Goal: Information Seeking & Learning: Learn about a topic

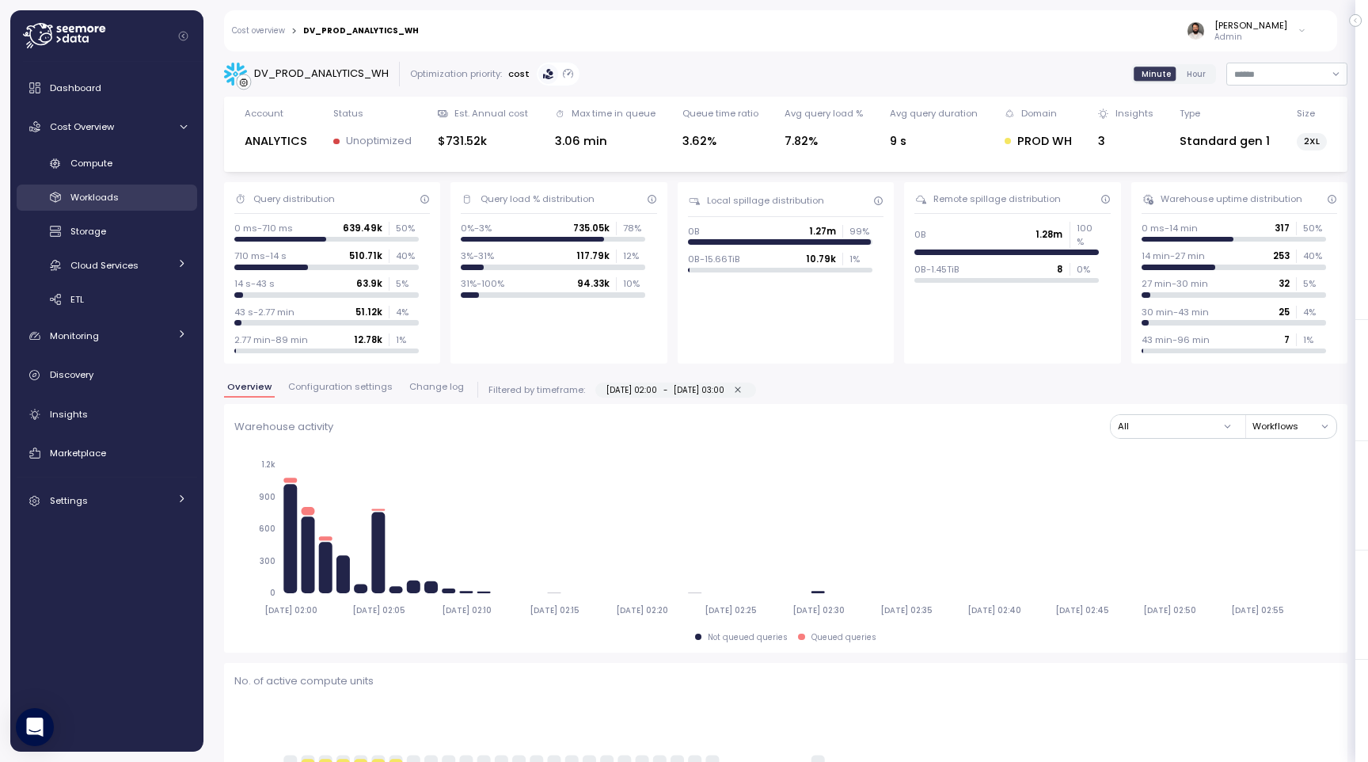
scroll to position [4310, 0]
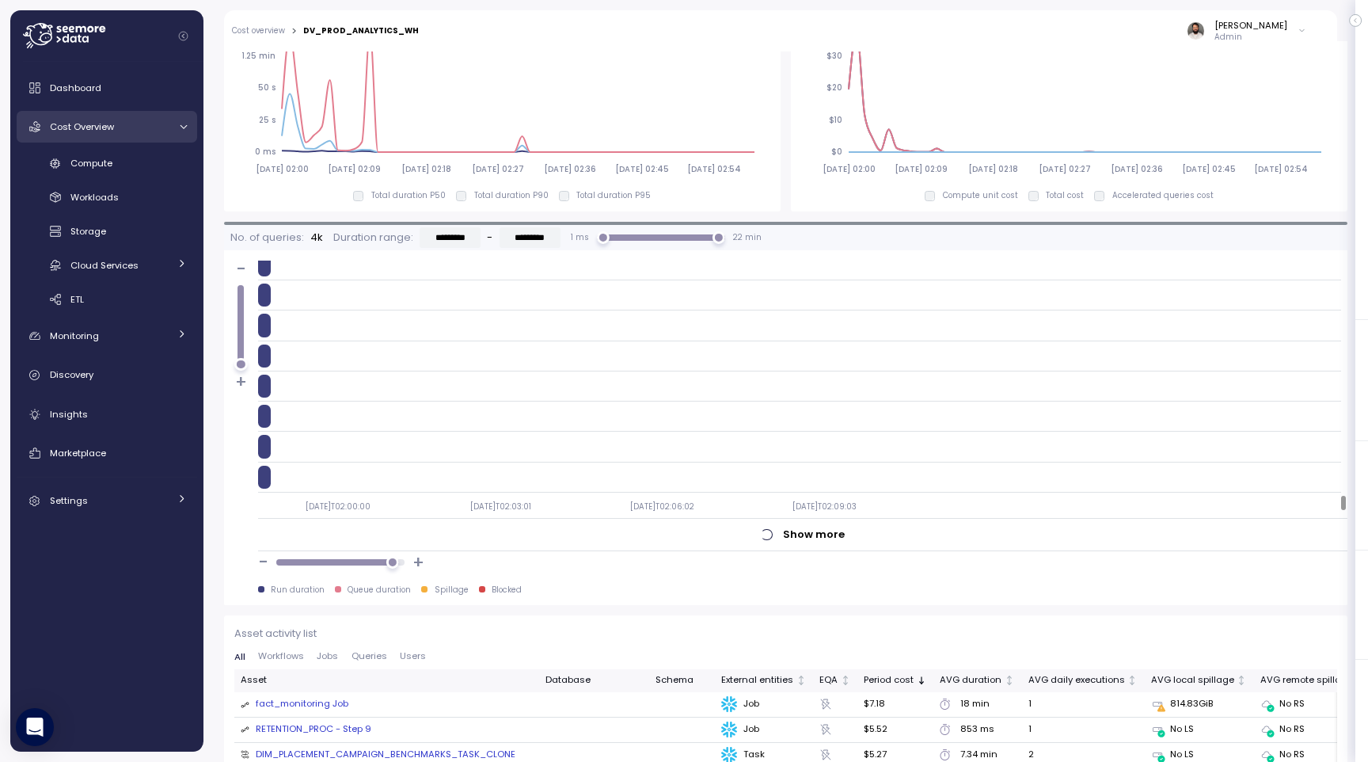
click at [139, 121] on div "Cost Overview" at bounding box center [109, 127] width 119 height 16
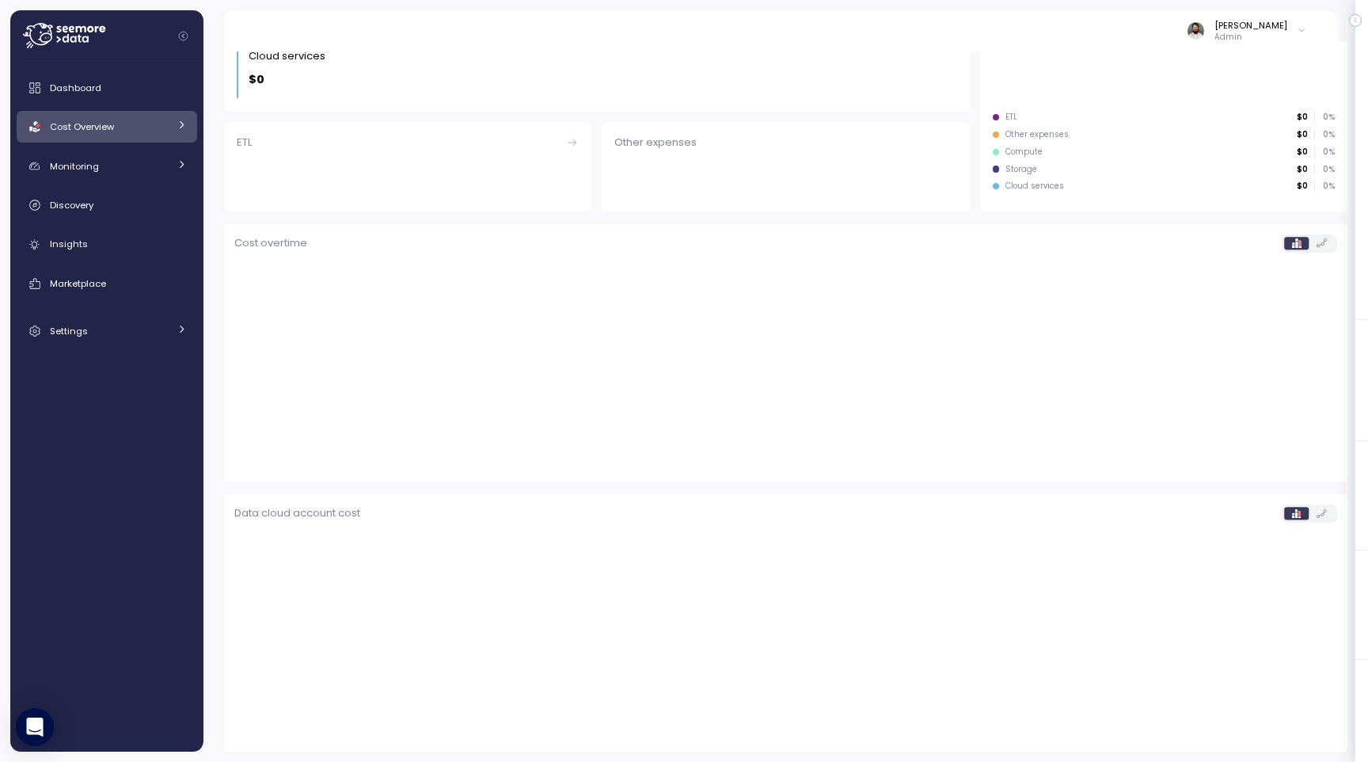
click at [139, 135] on link "Cost Overview" at bounding box center [107, 127] width 180 height 32
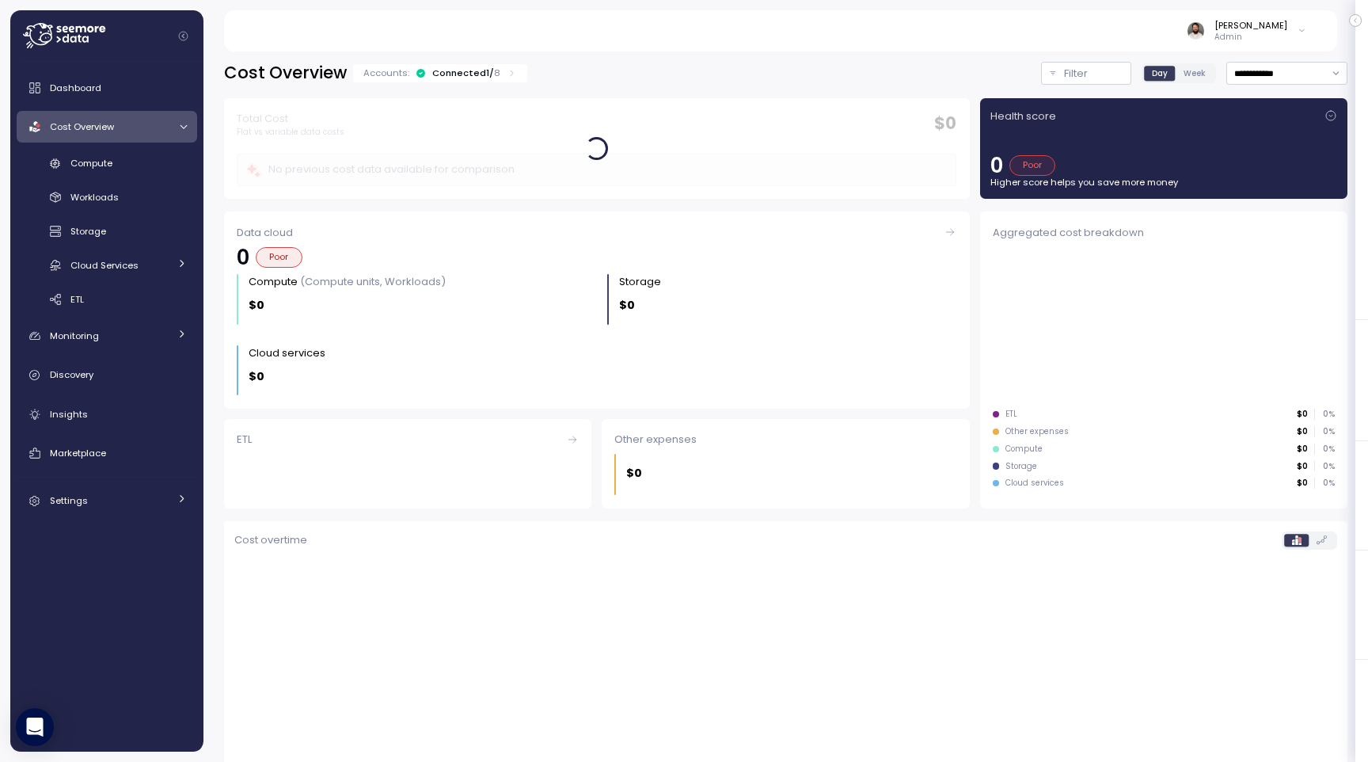
drag, startPoint x: 595, startPoint y: 174, endPoint x: 555, endPoint y: 185, distance: 41.1
click at [557, 184] on div at bounding box center [597, 148] width 746 height 101
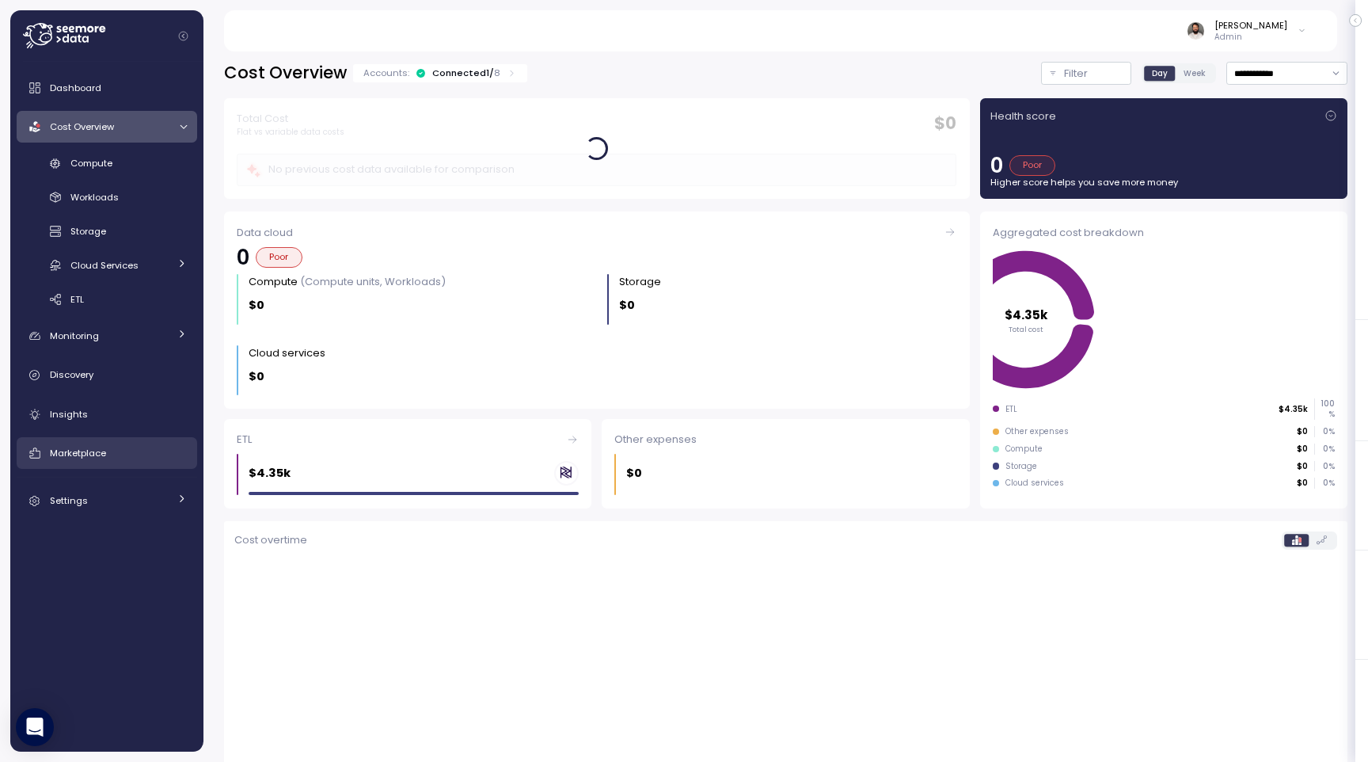
click at [90, 458] on span "Marketplace" at bounding box center [78, 452] width 56 height 13
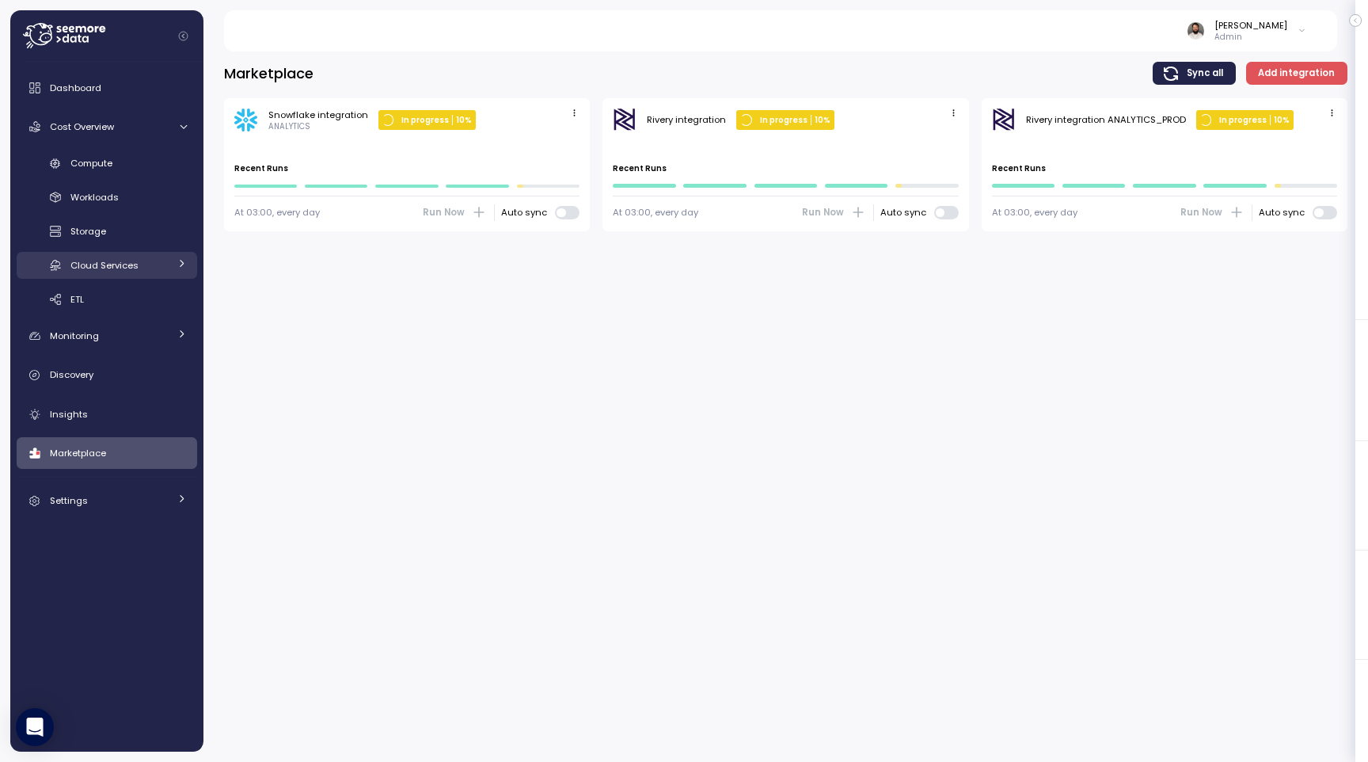
click at [137, 259] on span "Cloud Services" at bounding box center [104, 265] width 68 height 13
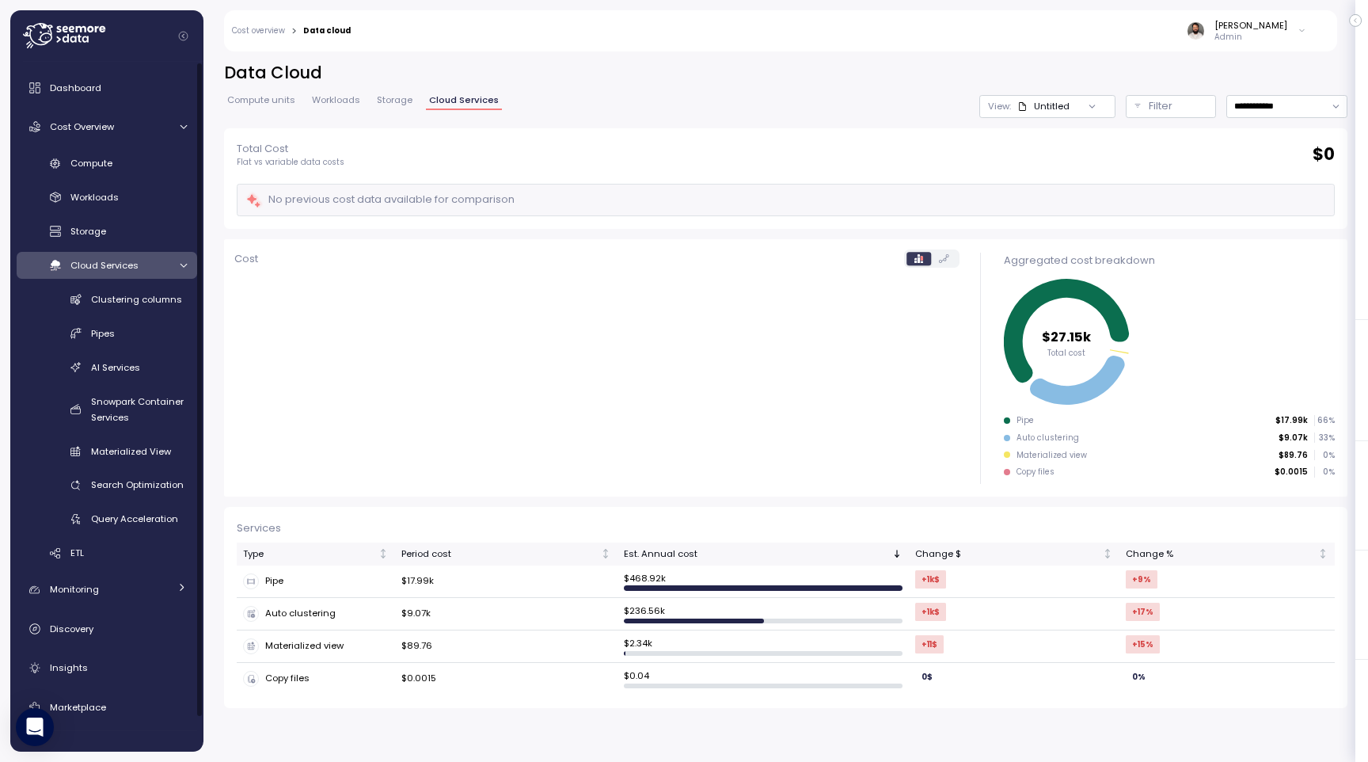
click at [123, 275] on link "Cloud Services" at bounding box center [107, 265] width 180 height 26
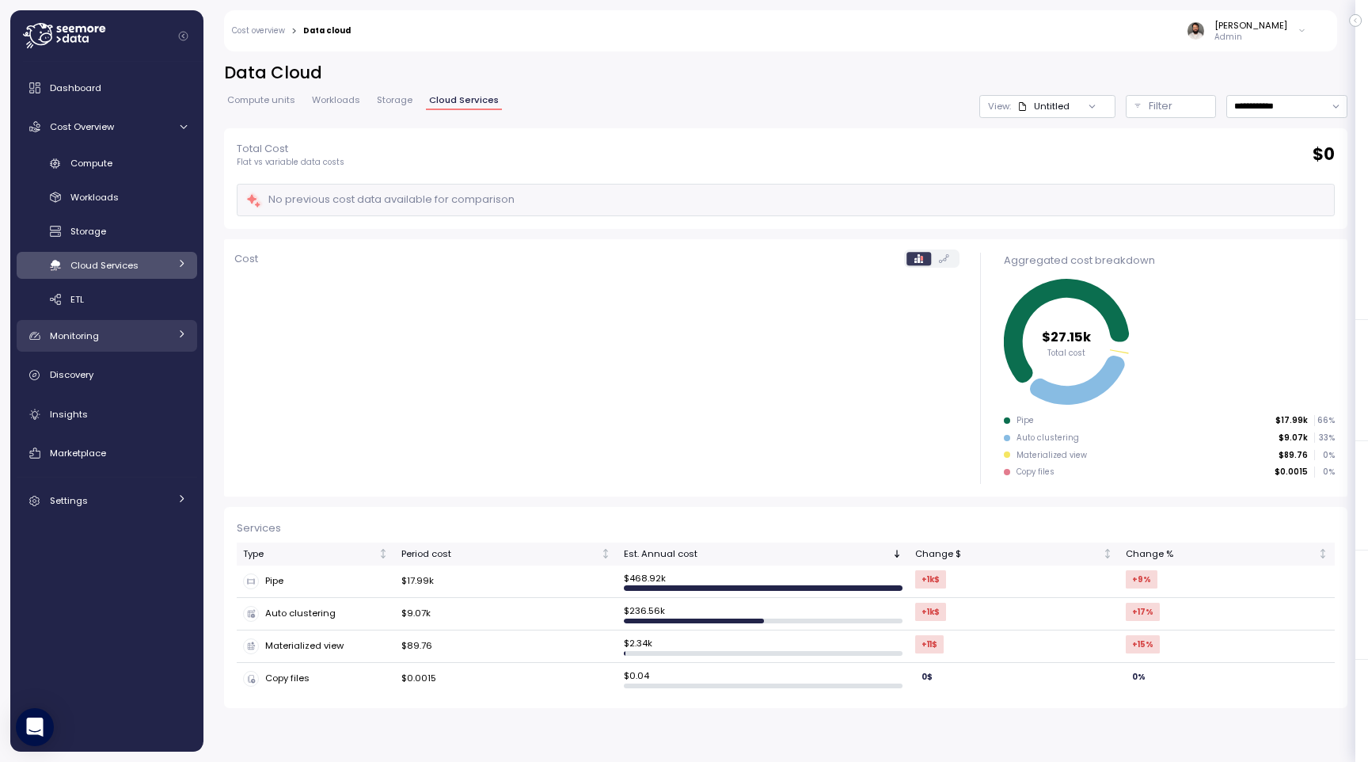
click at [117, 336] on div "Monitoring" at bounding box center [109, 336] width 119 height 16
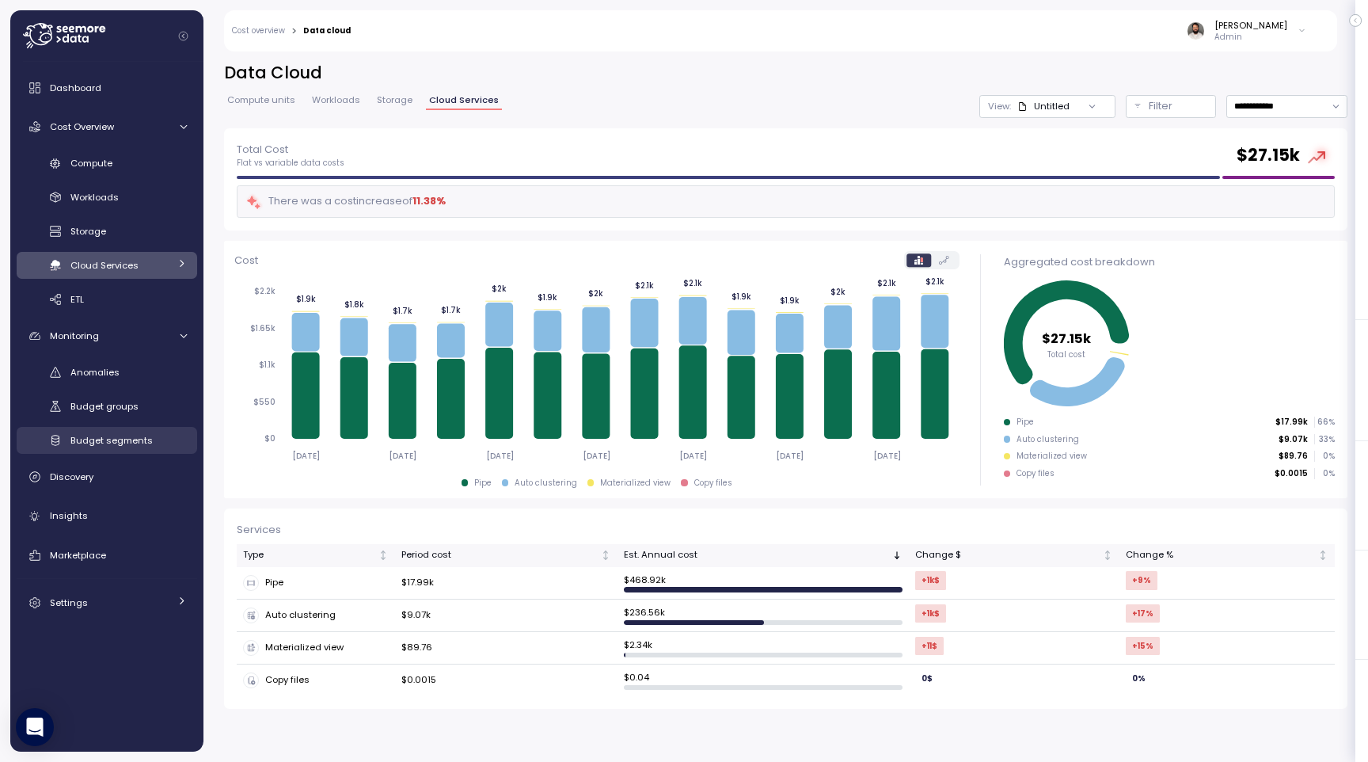
click at [155, 445] on div "Budget segments" at bounding box center [128, 440] width 116 height 16
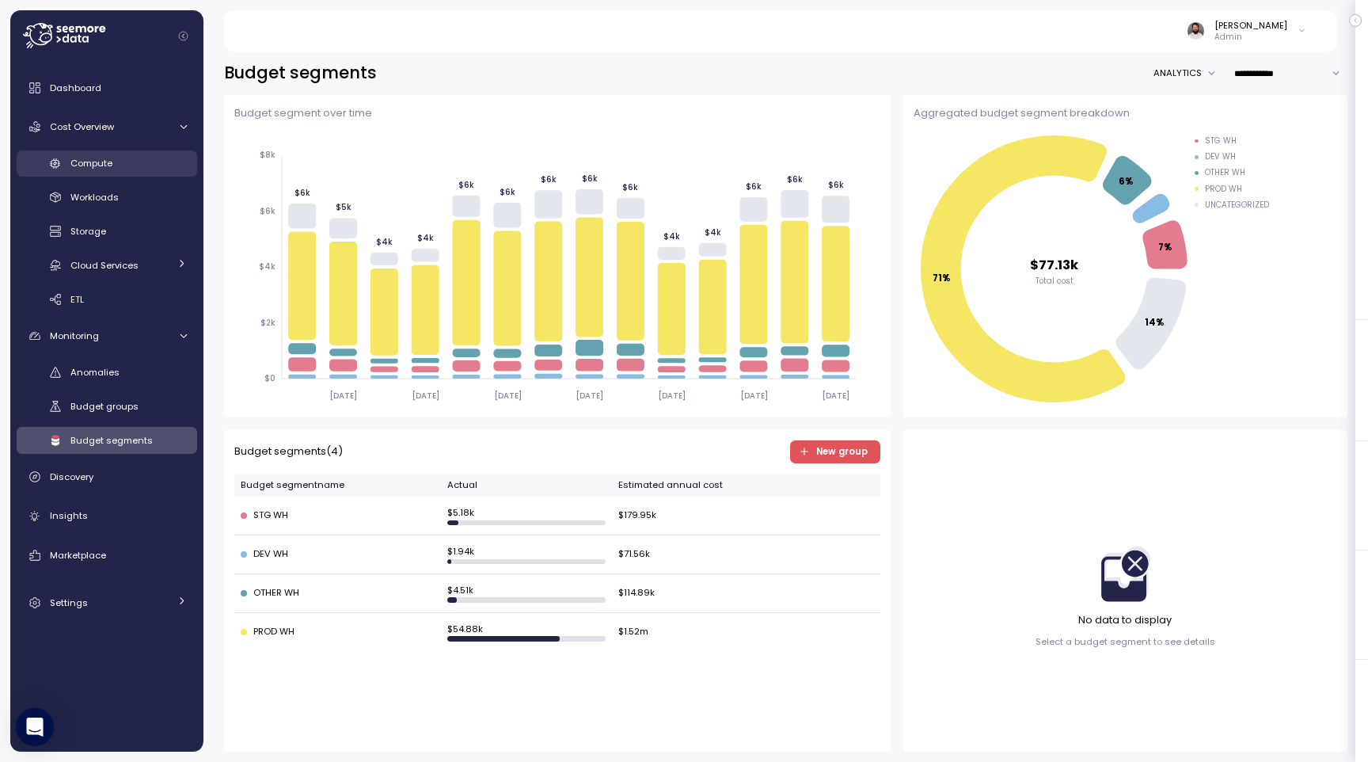
click at [152, 161] on div "Compute" at bounding box center [128, 163] width 116 height 16
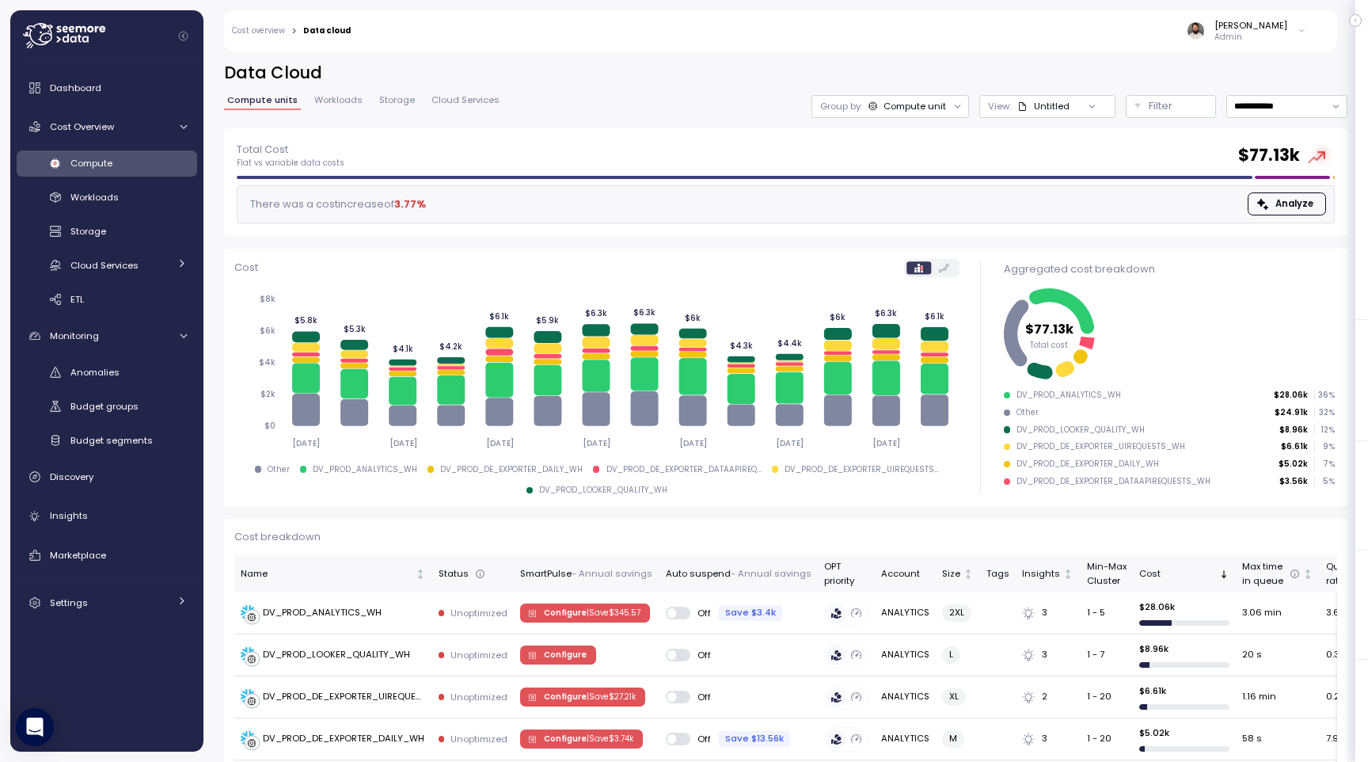
click at [929, 101] on div "Compute unit" at bounding box center [914, 106] width 63 height 13
click at [949, 78] on h2 "Data Cloud" at bounding box center [785, 73] width 1123 height 23
click at [934, 101] on div "Compute unit" at bounding box center [914, 106] width 63 height 13
click at [724, 226] on div "Total Cost Flat vs variable data costs $ 77.13k There was a cost increase of 3.…" at bounding box center [785, 182] width 1123 height 108
click at [327, 99] on span "Workloads" at bounding box center [338, 100] width 48 height 9
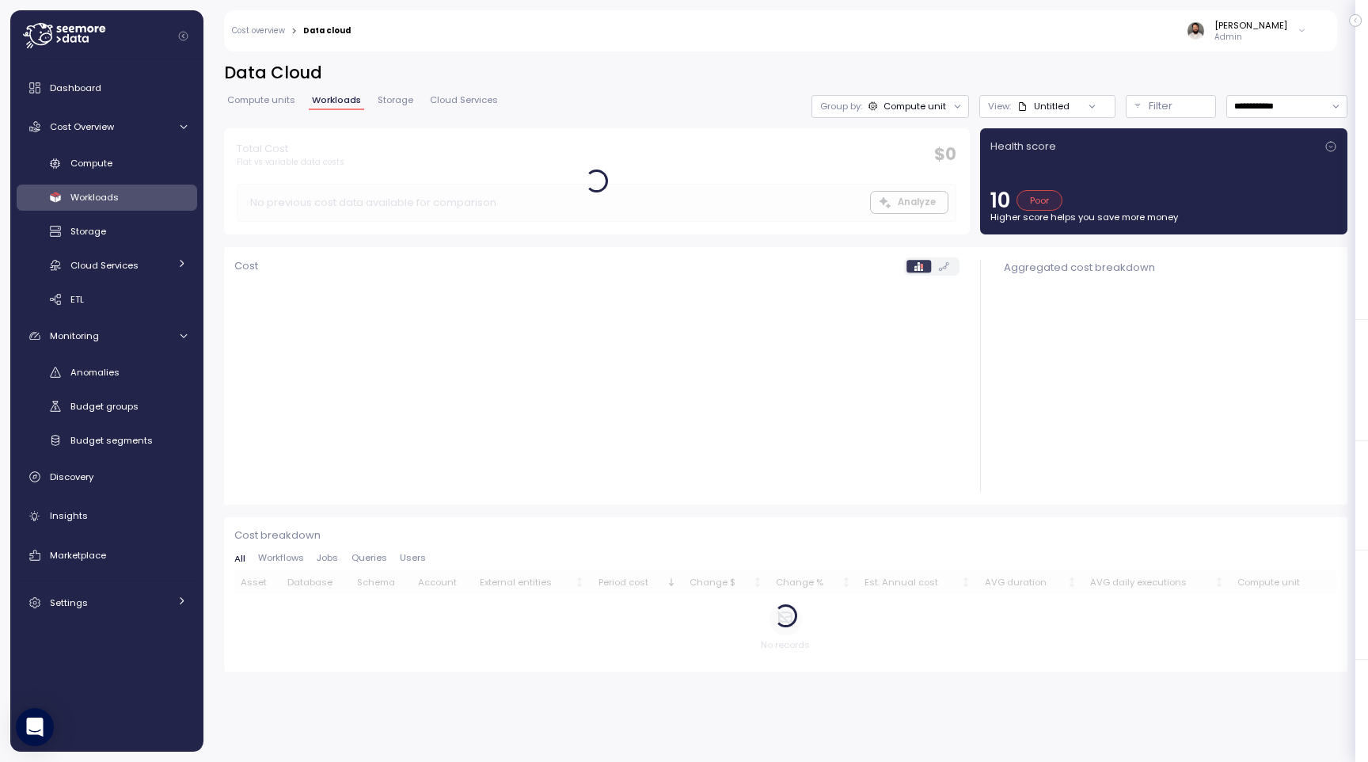
click at [264, 107] on link "Compute units" at bounding box center [261, 102] width 74 height 13
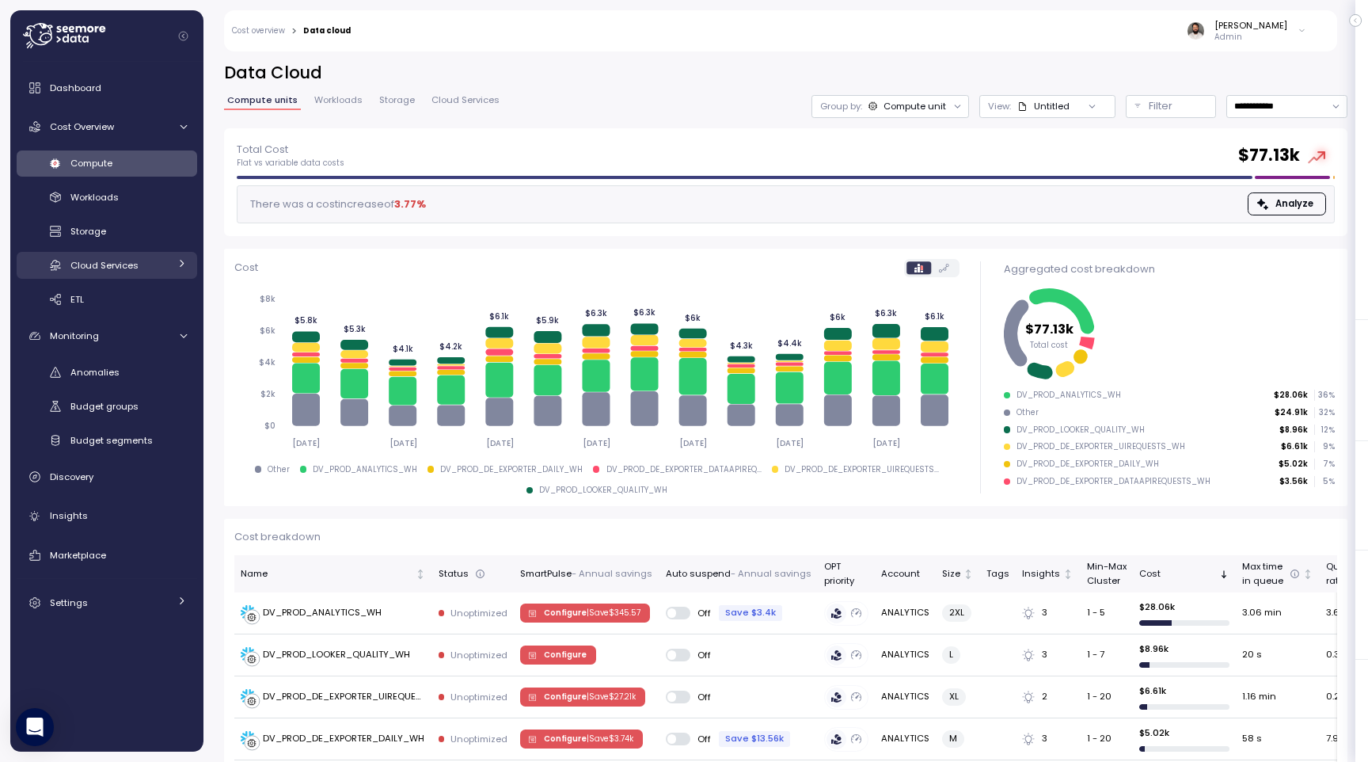
click at [170, 264] on link "Cloud Services" at bounding box center [107, 265] width 180 height 26
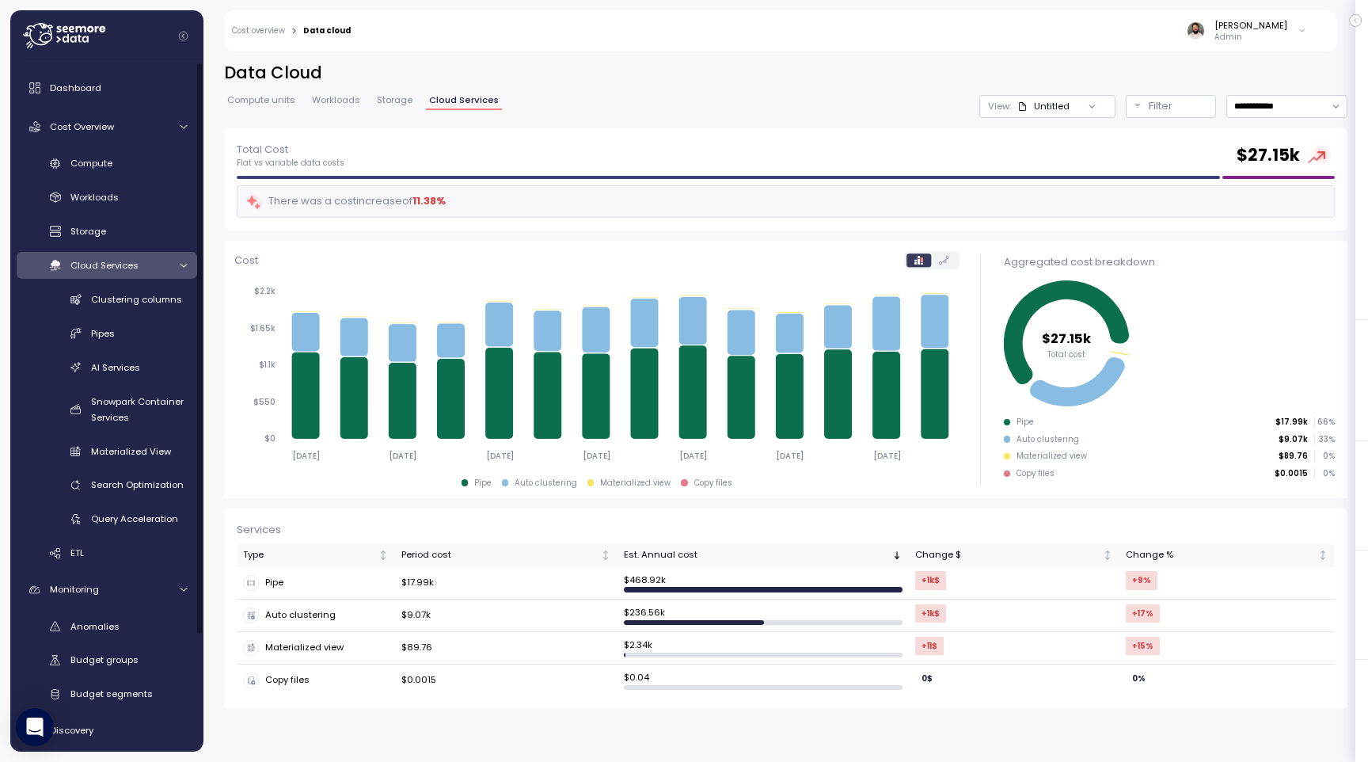
click at [170, 264] on link "Cloud Services" at bounding box center [107, 265] width 180 height 26
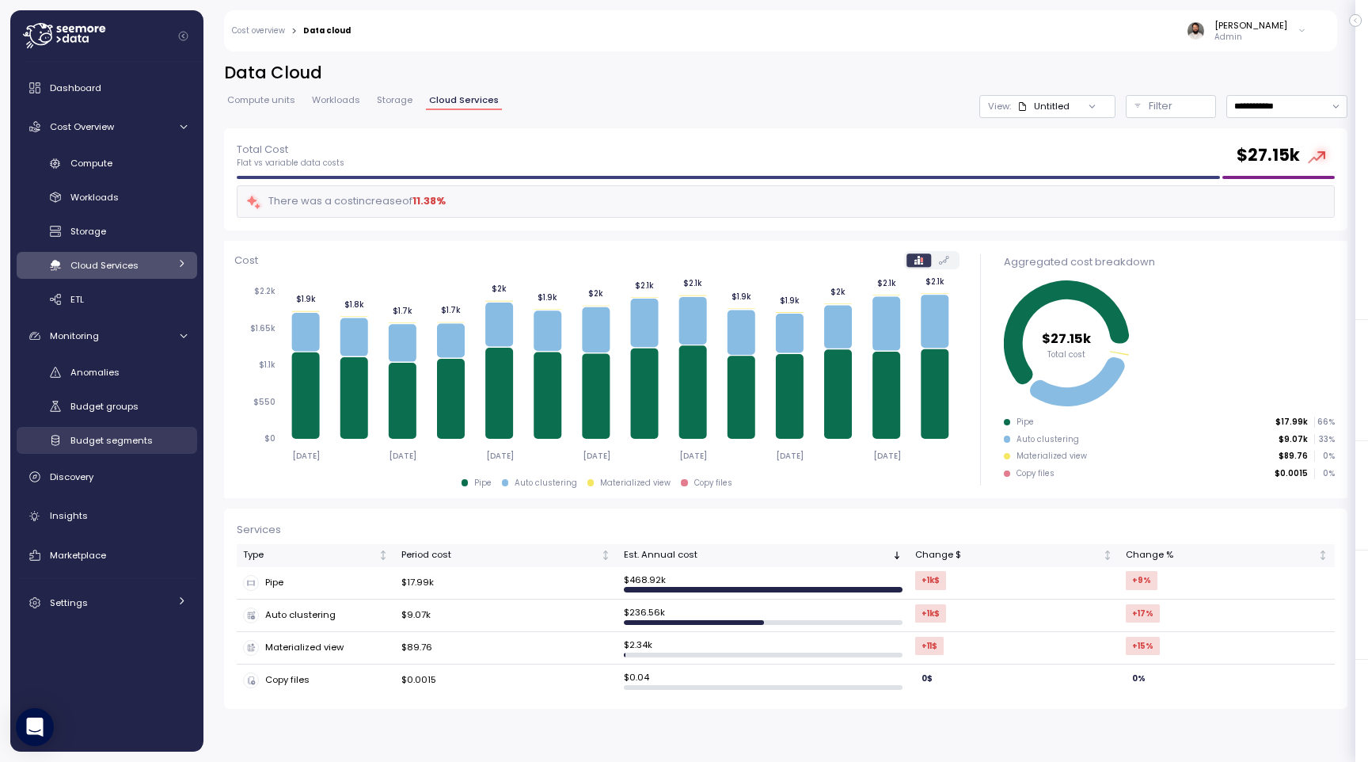
click at [163, 437] on div "Budget segments" at bounding box center [128, 440] width 116 height 16
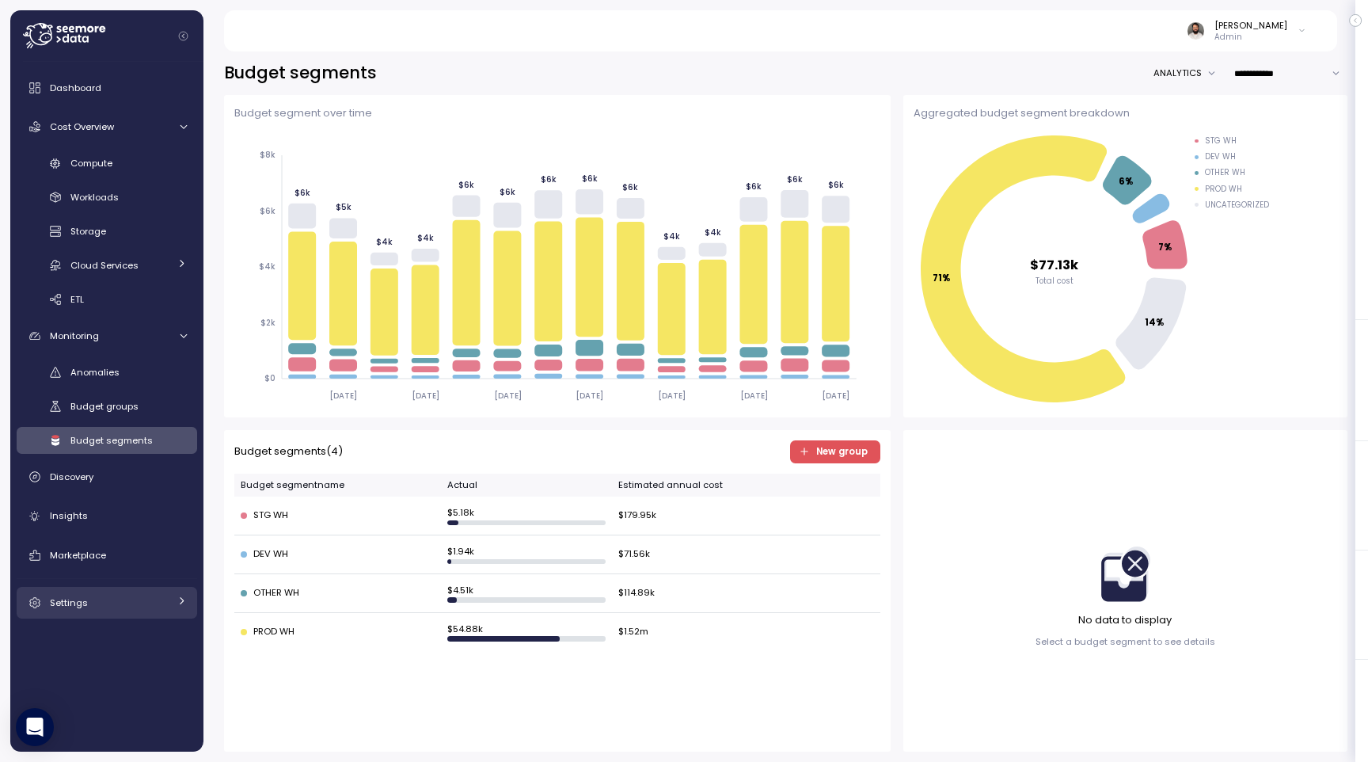
click at [147, 598] on div "Settings" at bounding box center [109, 603] width 119 height 16
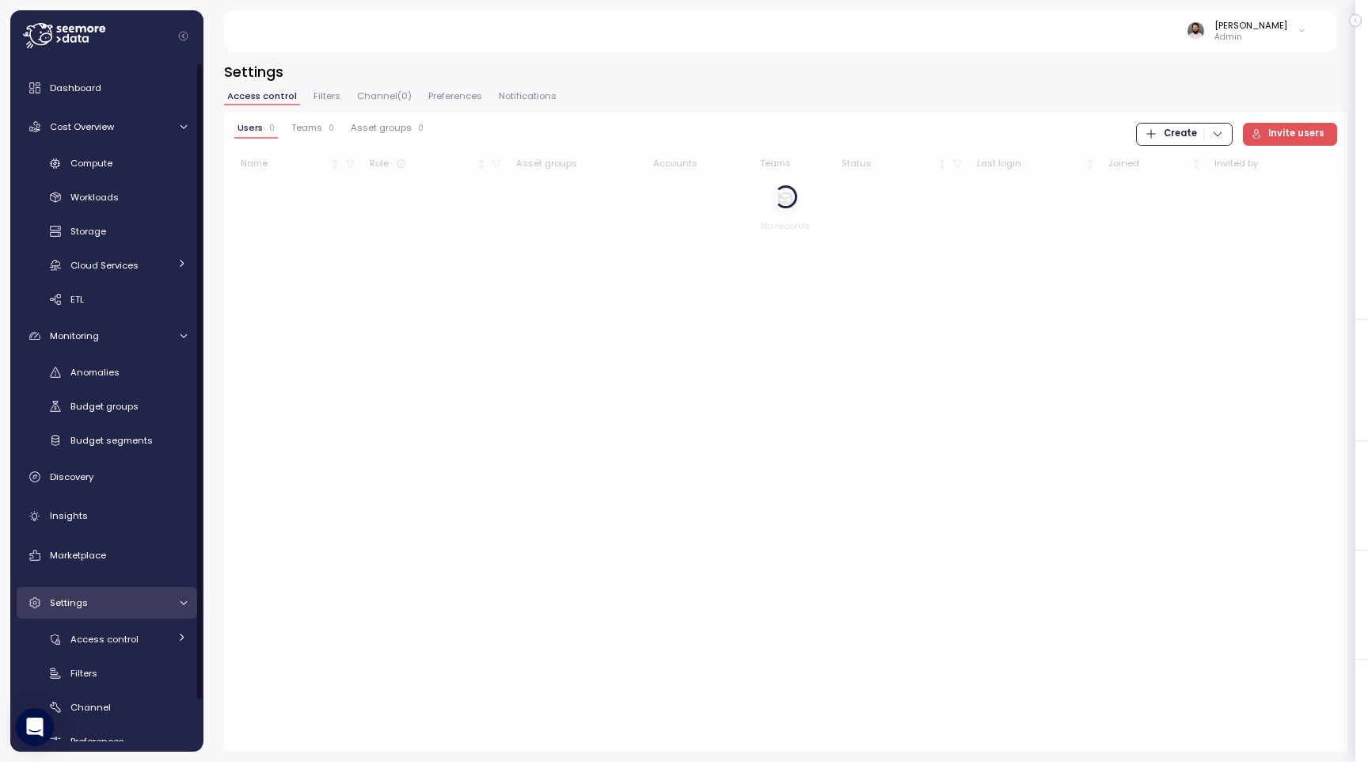
scroll to position [54, 0]
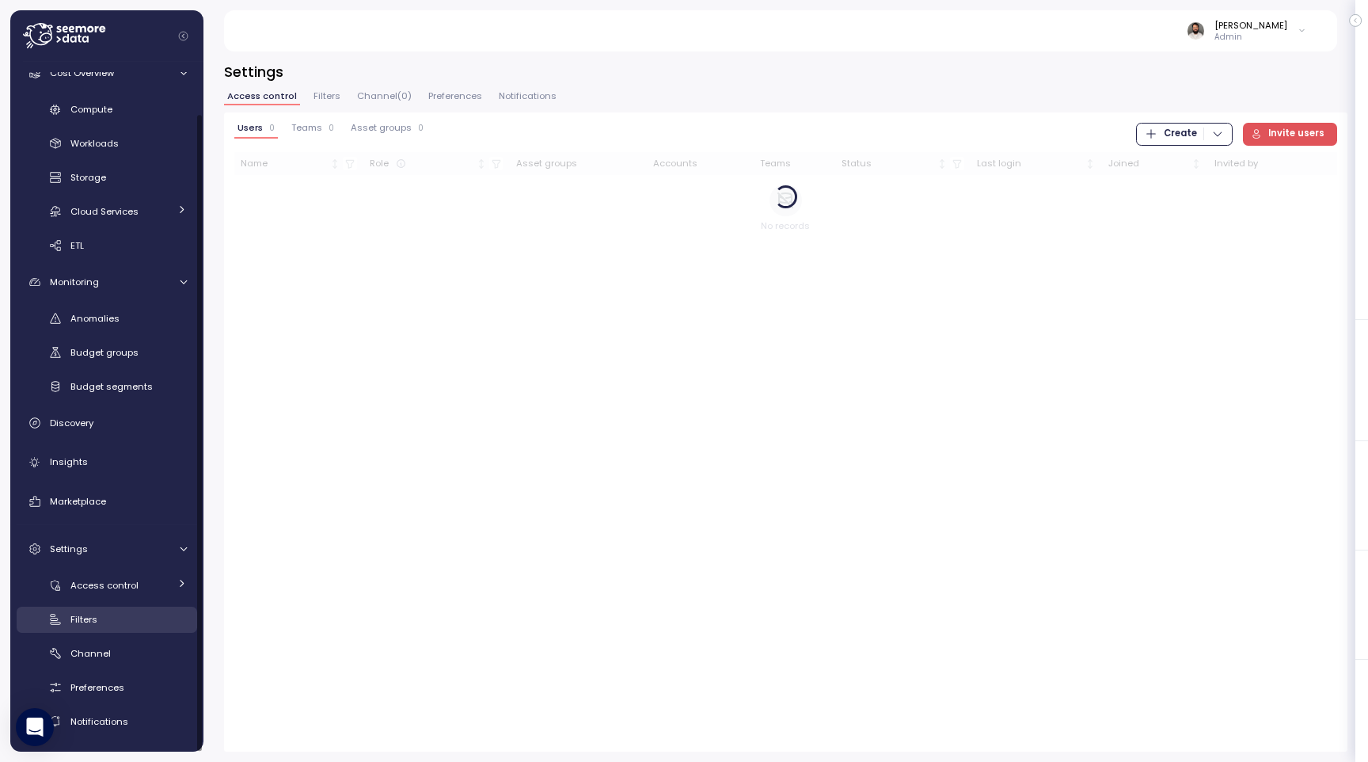
click at [131, 623] on div "Filters" at bounding box center [128, 619] width 116 height 16
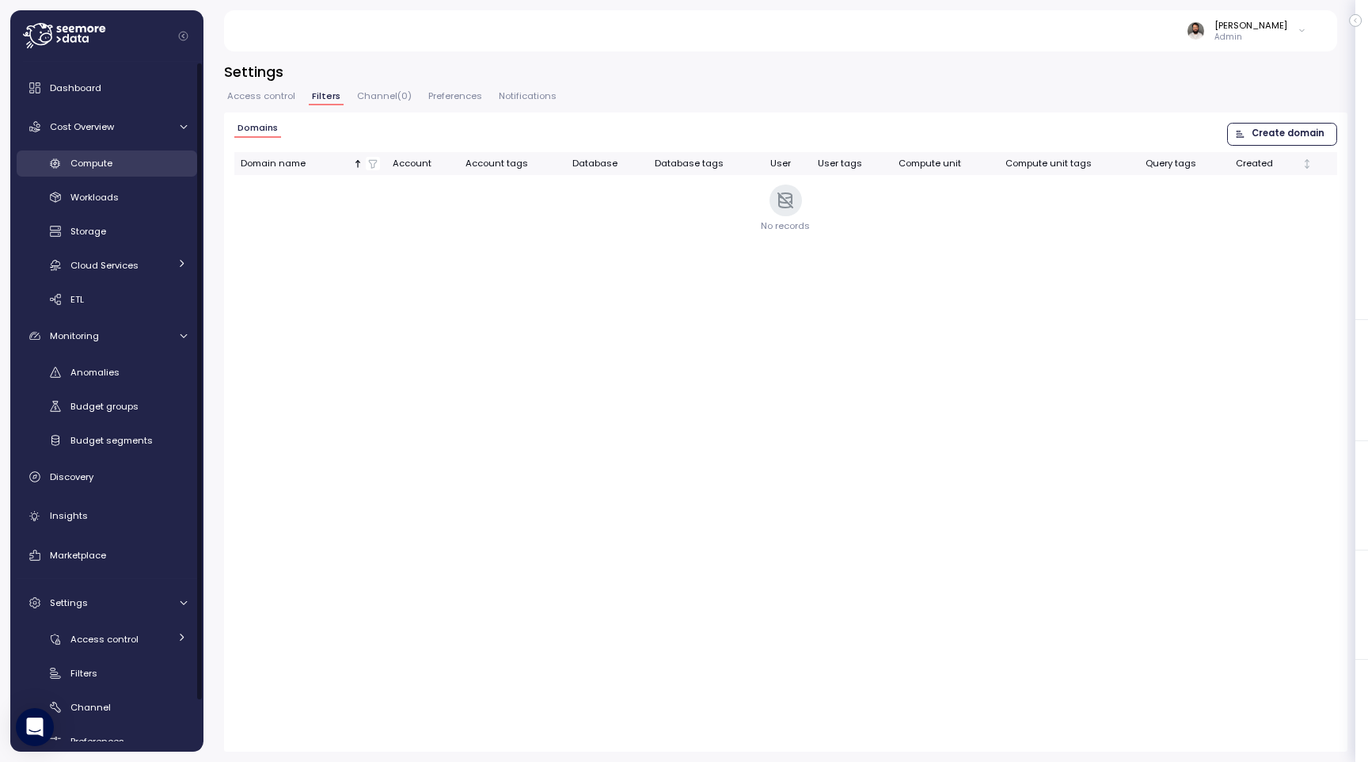
click at [116, 169] on div "Compute" at bounding box center [128, 163] width 116 height 16
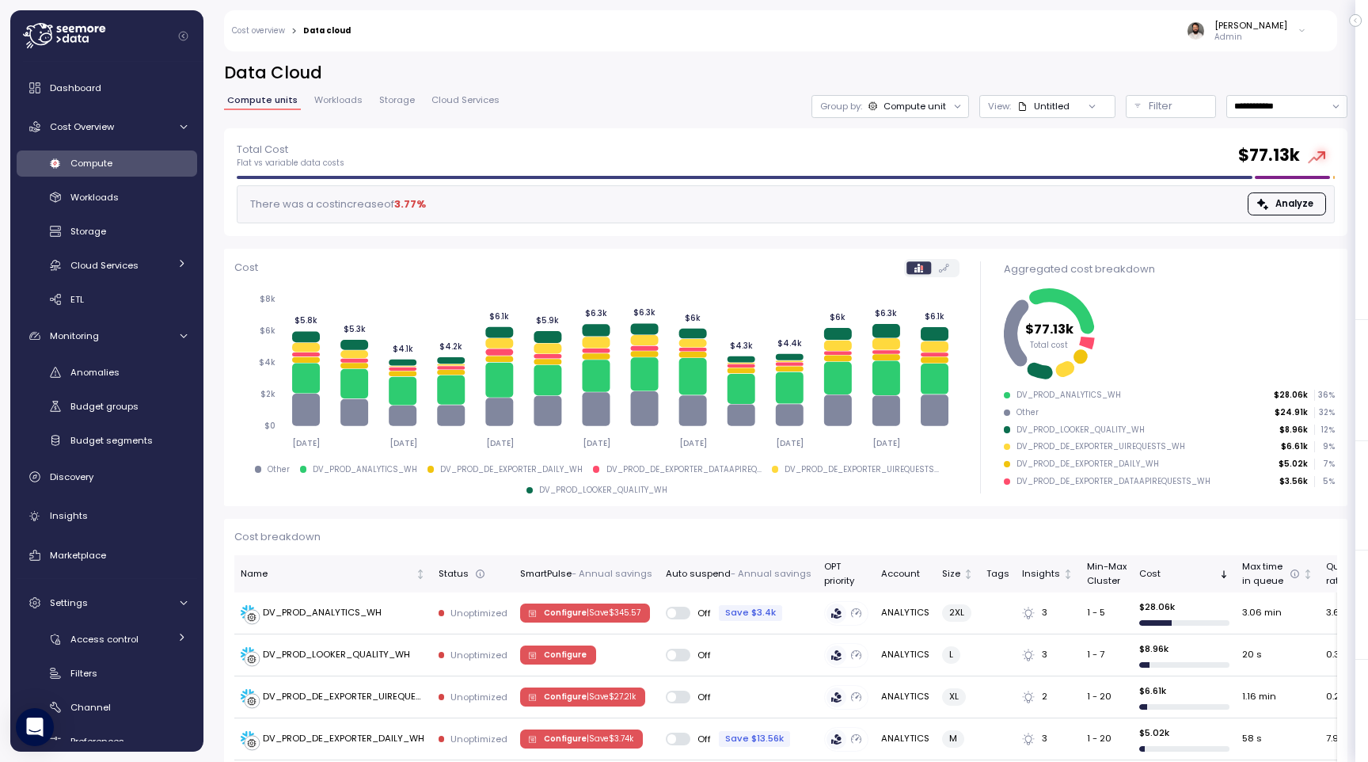
click at [925, 109] on div "Compute unit" at bounding box center [914, 106] width 63 height 13
click at [925, 173] on p "Budget segment" at bounding box center [907, 167] width 77 height 13
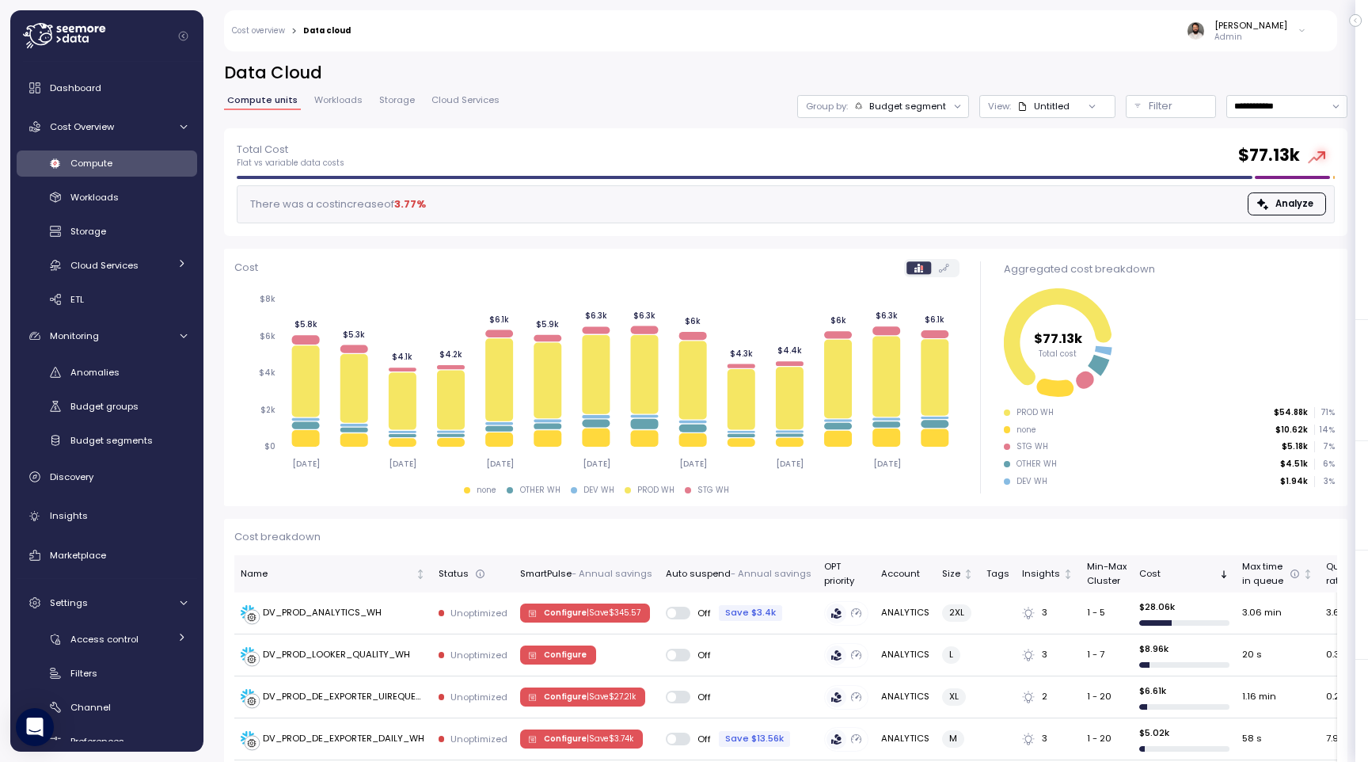
click at [905, 116] on div "Group by: Budget segment" at bounding box center [883, 106] width 172 height 23
click at [925, 55] on div "**********" at bounding box center [785, 401] width 1164 height 720
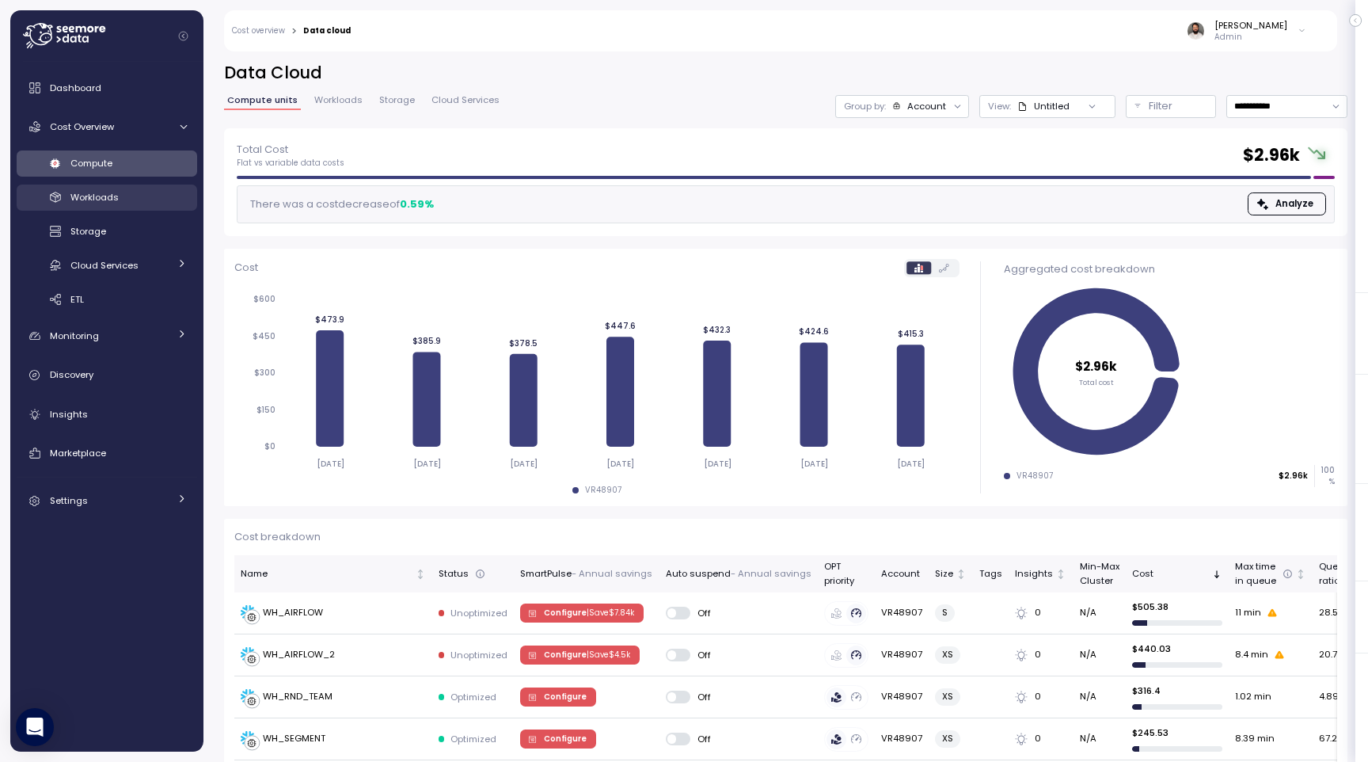
click at [139, 188] on link "Workloads" at bounding box center [107, 197] width 180 height 26
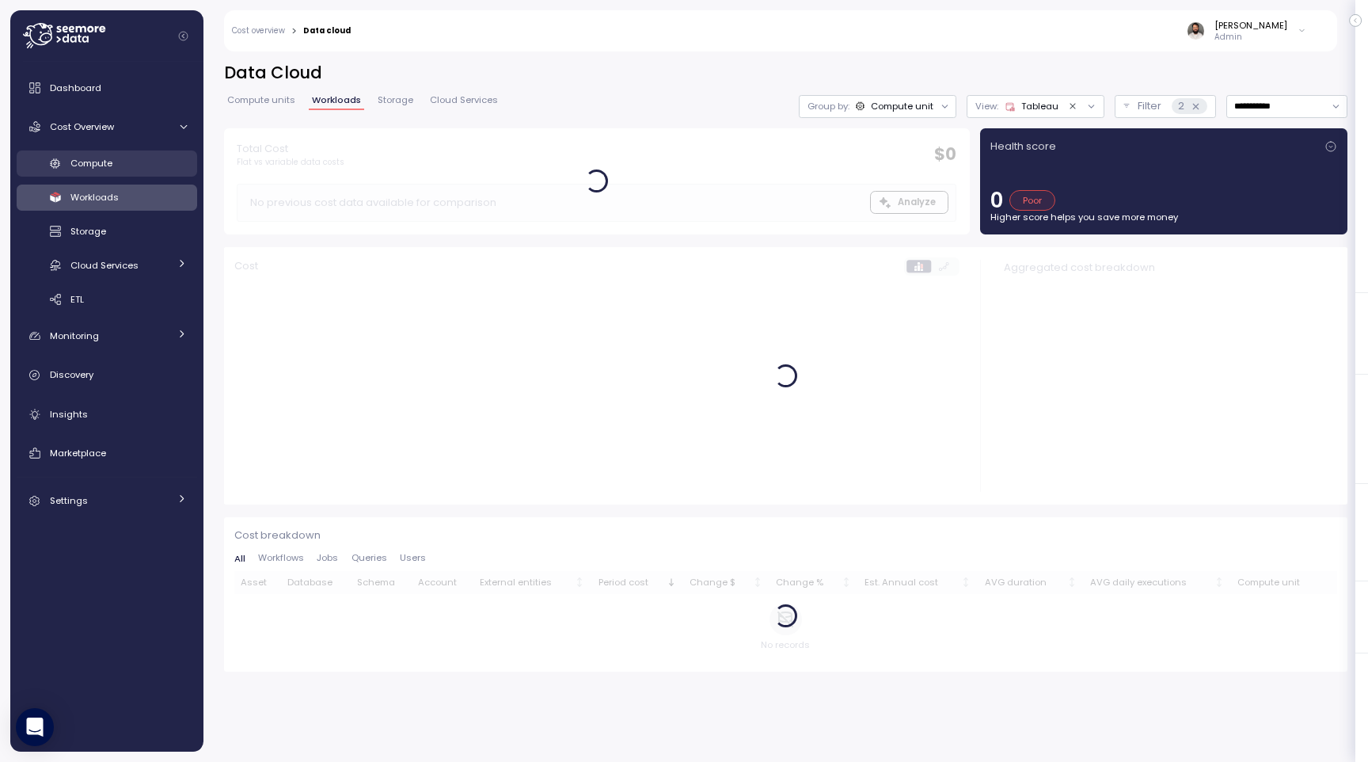
click at [146, 163] on div "Compute" at bounding box center [128, 163] width 116 height 16
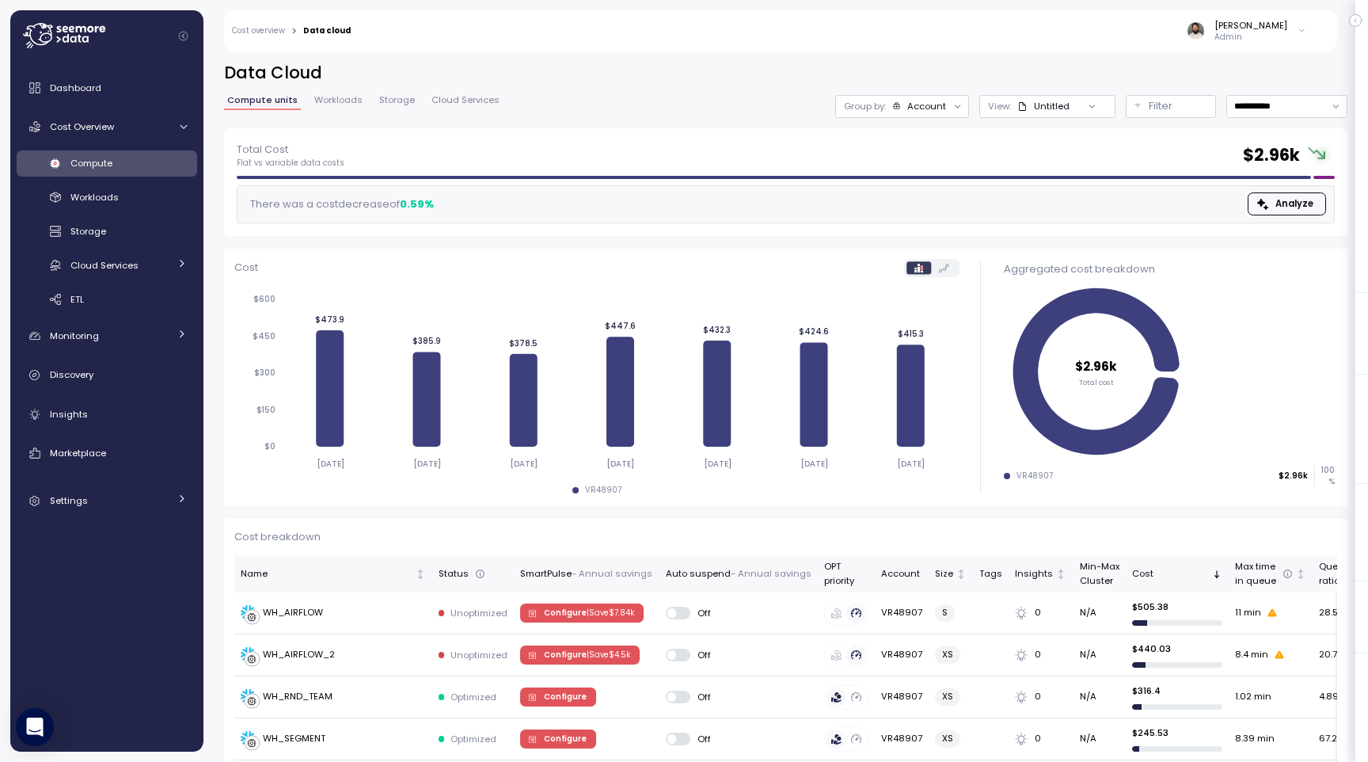
click at [922, 113] on div "Group by: Account" at bounding box center [902, 106] width 134 height 23
click at [906, 205] on div "Compute unit" at bounding box center [904, 194] width 122 height 27
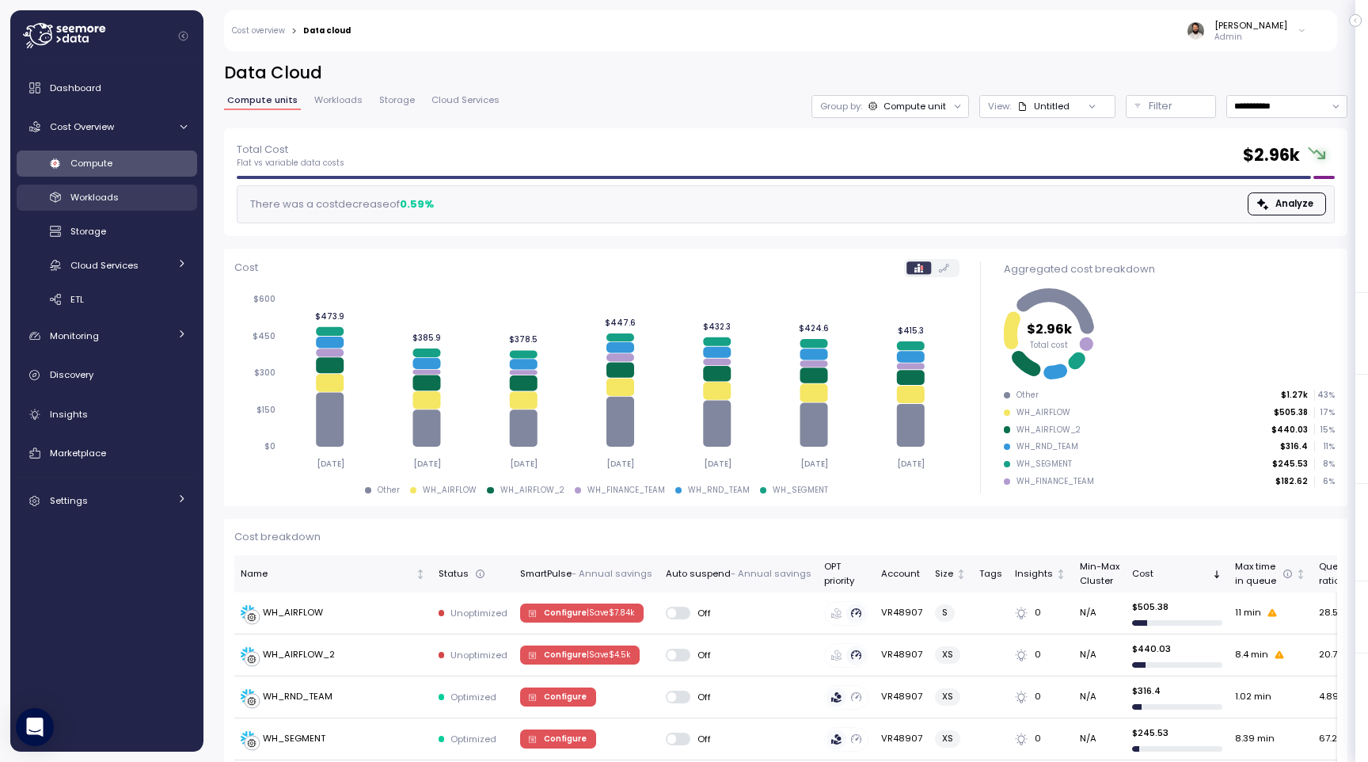
click at [109, 196] on span "Workloads" at bounding box center [94, 197] width 48 height 13
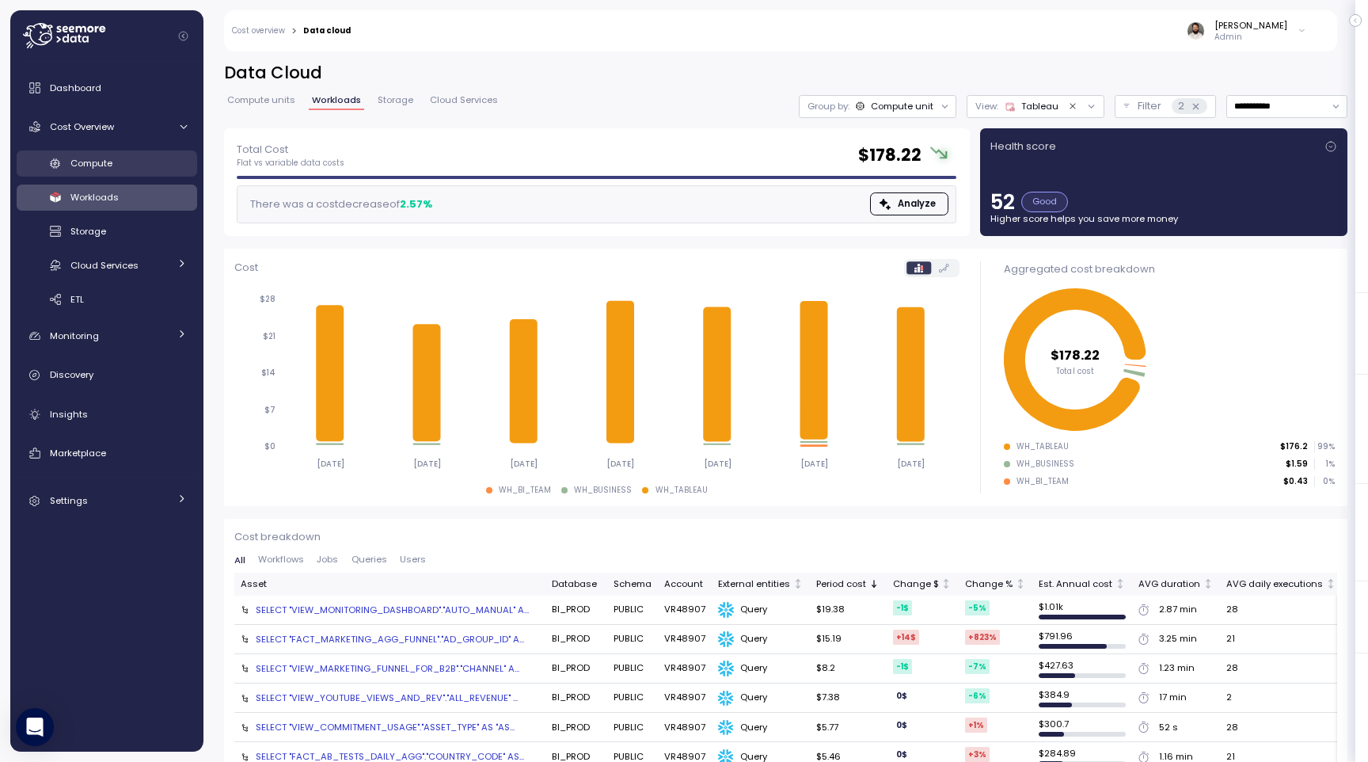
click at [153, 152] on link "Compute" at bounding box center [107, 163] width 180 height 26
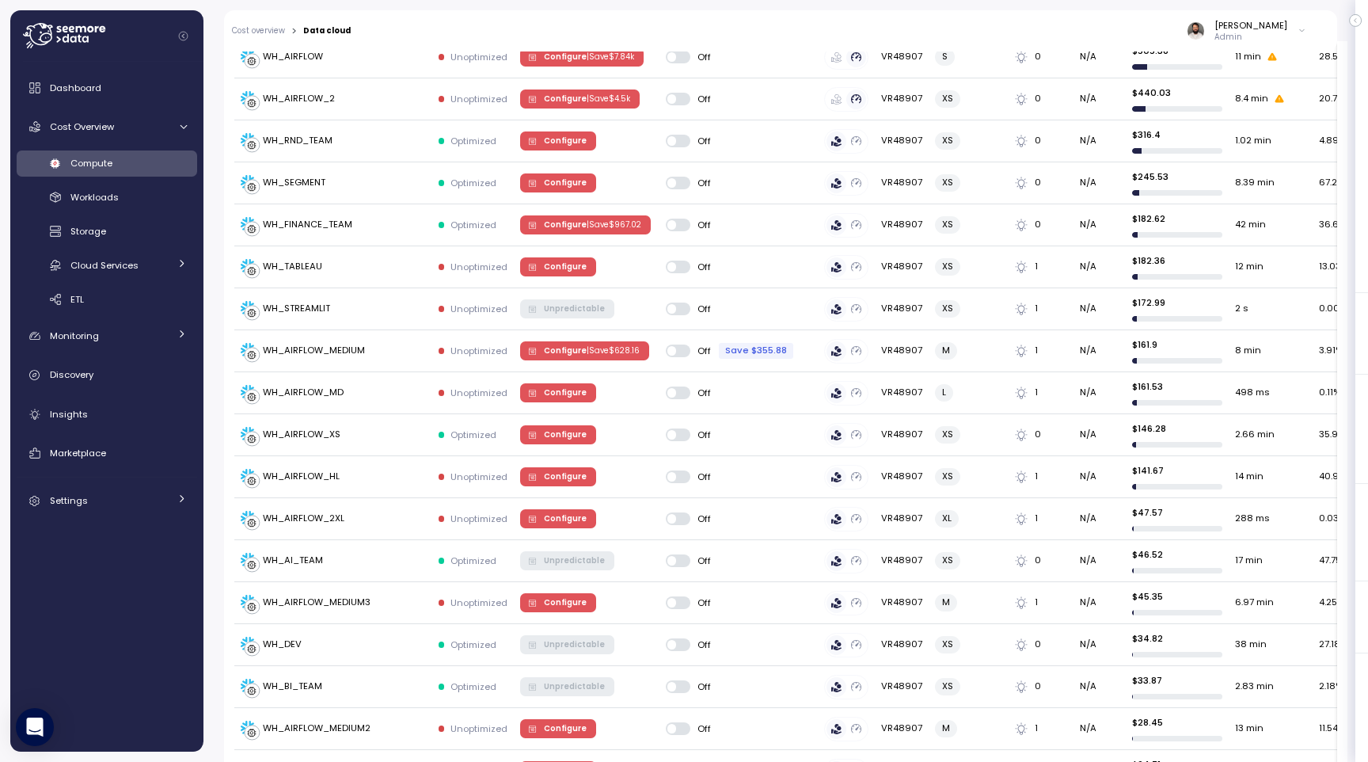
scroll to position [82, 0]
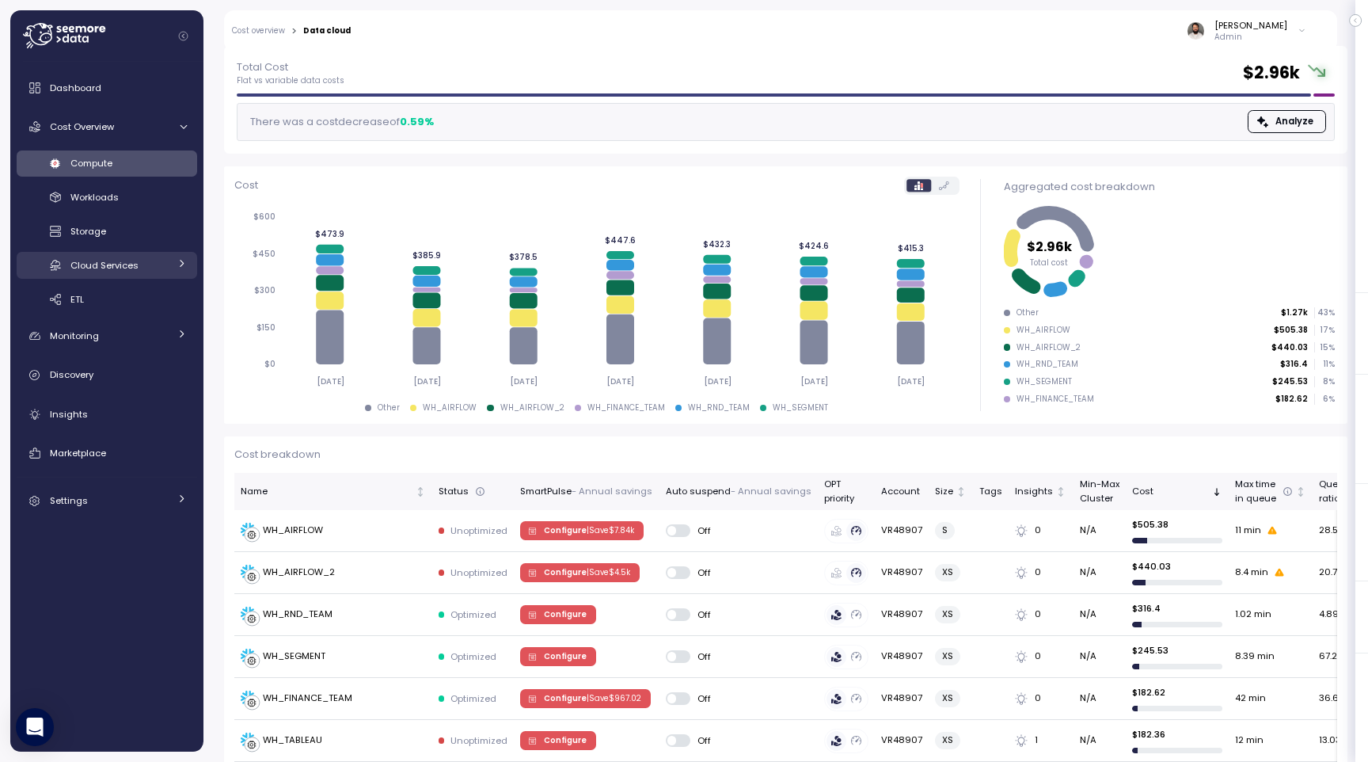
click at [93, 264] on span "Cloud Services" at bounding box center [104, 265] width 68 height 13
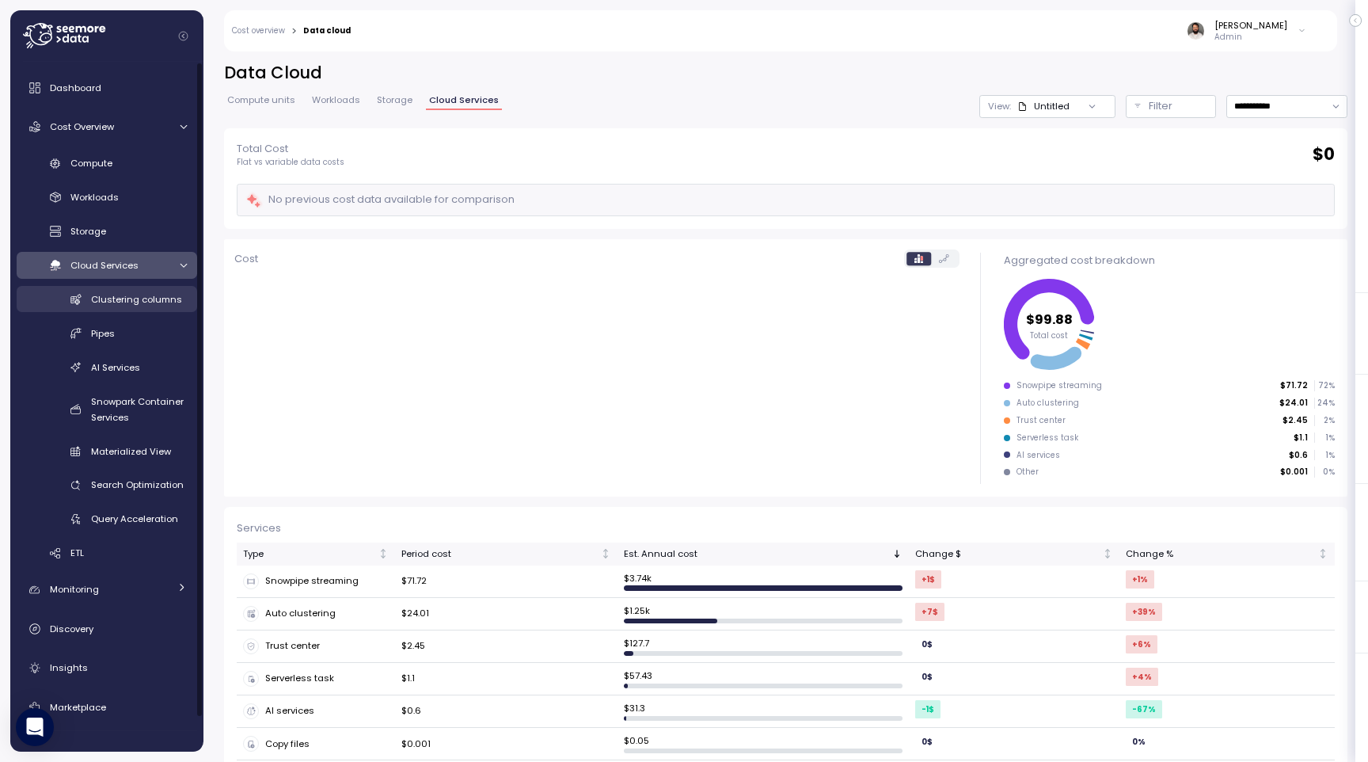
click at [108, 296] on span "Clustering columns" at bounding box center [136, 299] width 91 height 13
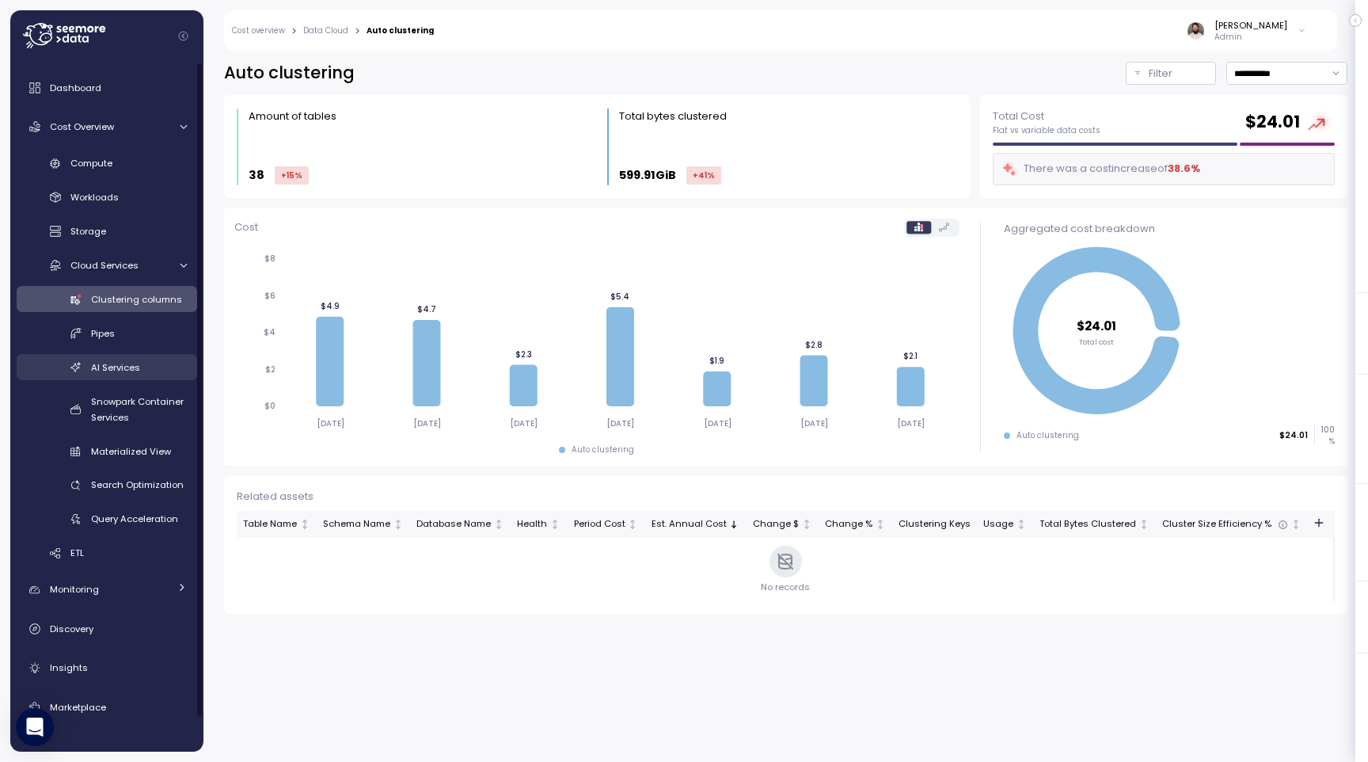
click at [115, 369] on span "AI Services" at bounding box center [115, 367] width 49 height 13
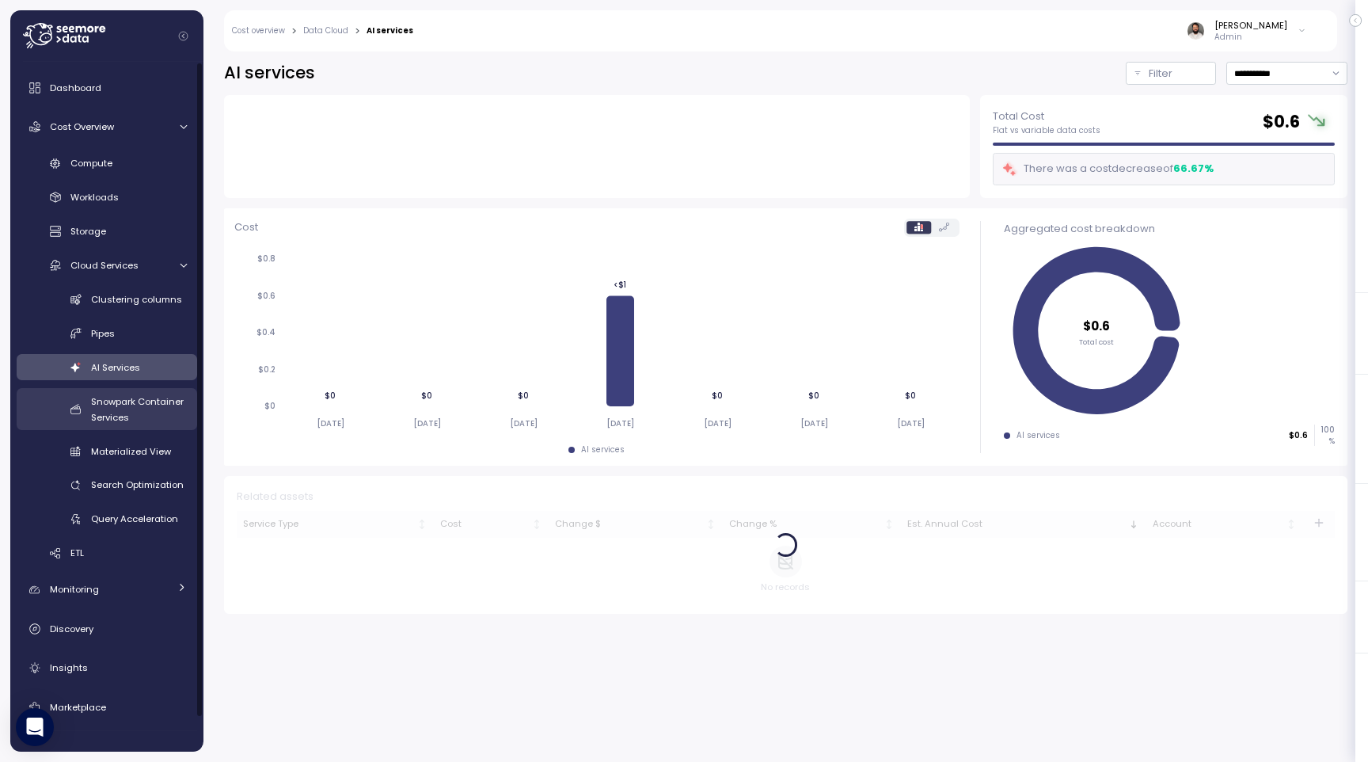
click at [146, 415] on div "Snowpark Container Services" at bounding box center [139, 409] width 96 height 32
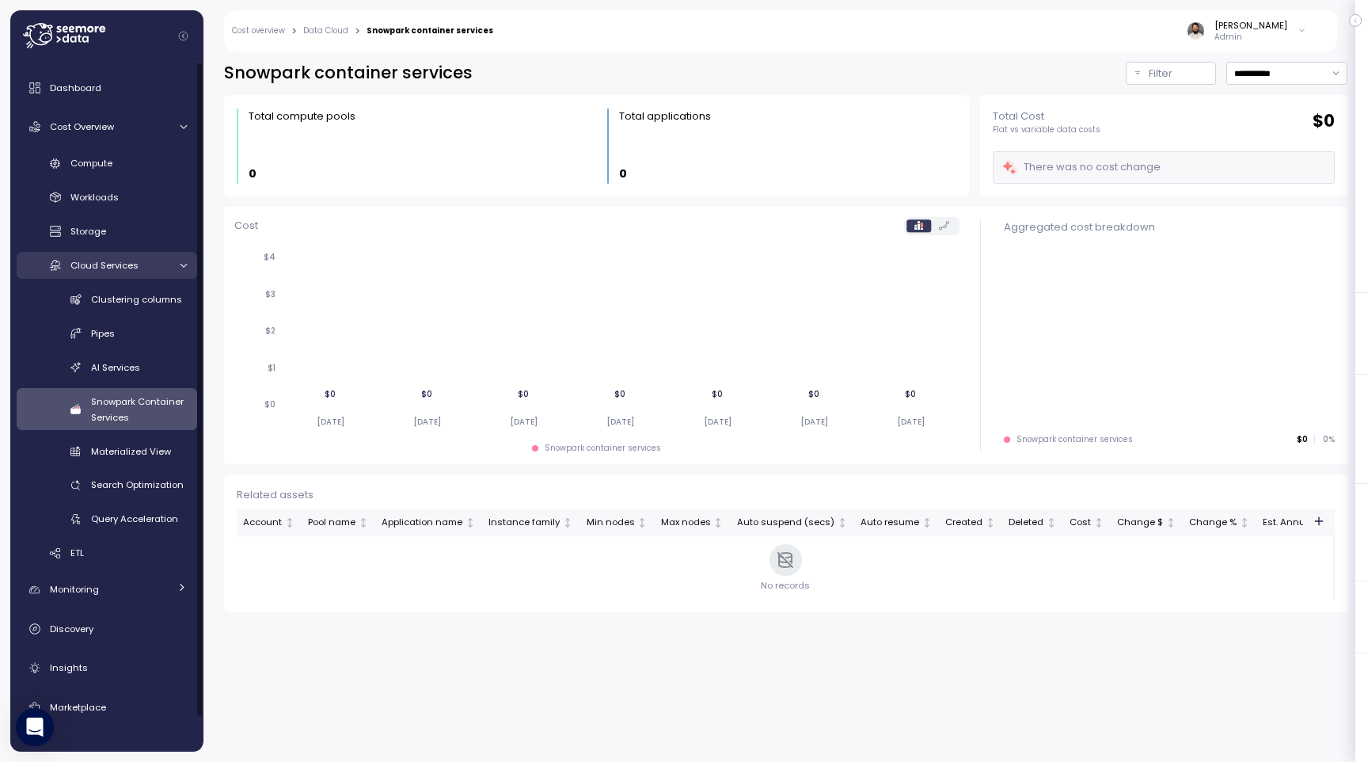
click at [132, 268] on span "Cloud Services" at bounding box center [104, 265] width 68 height 13
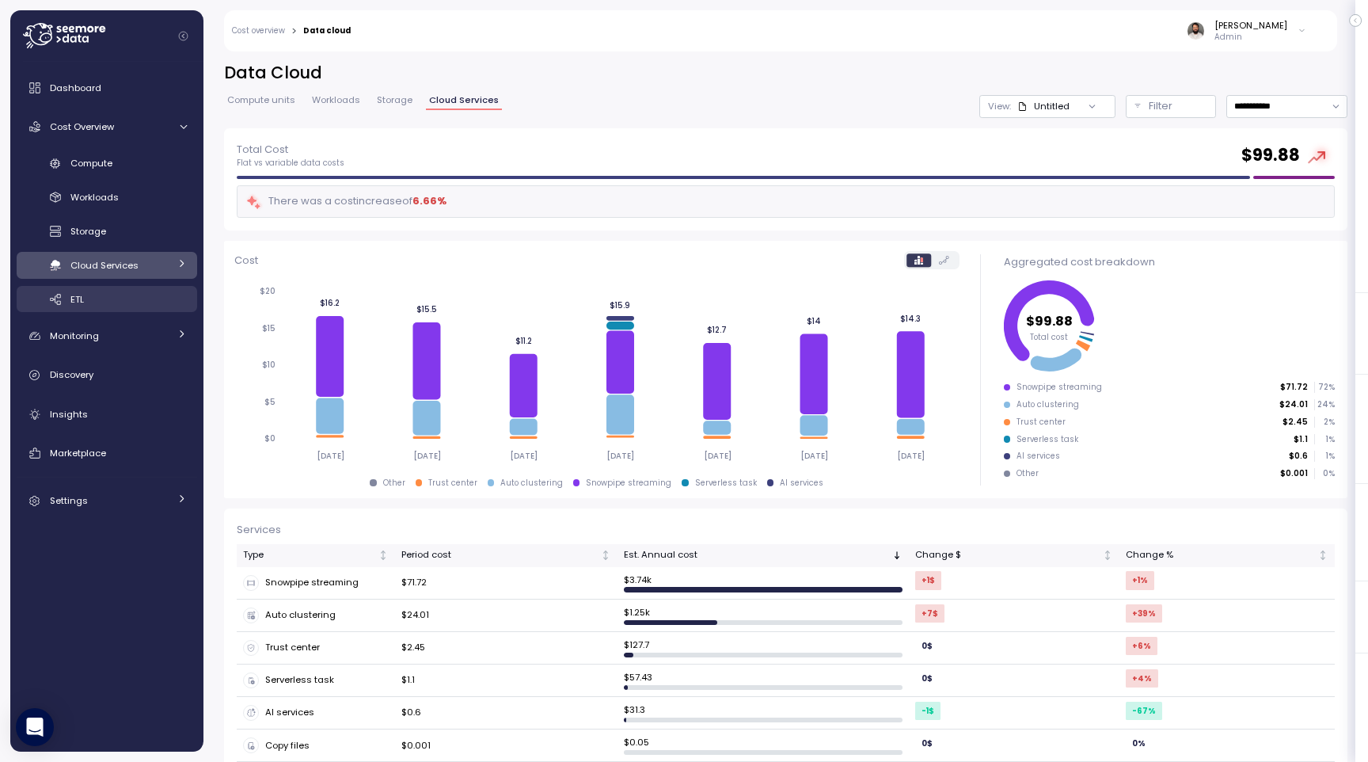
click at [138, 312] on link "ETL" at bounding box center [107, 299] width 180 height 26
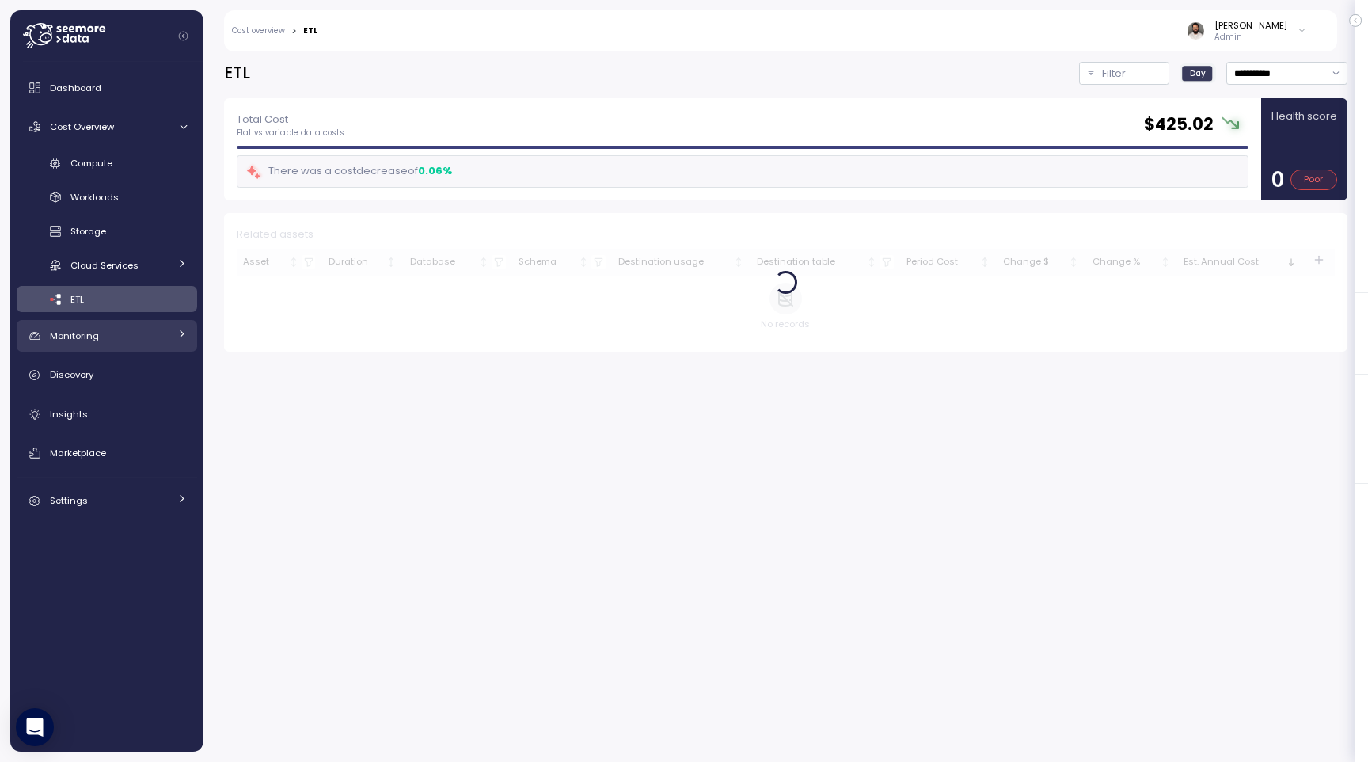
click at [138, 329] on div "Monitoring" at bounding box center [109, 336] width 119 height 16
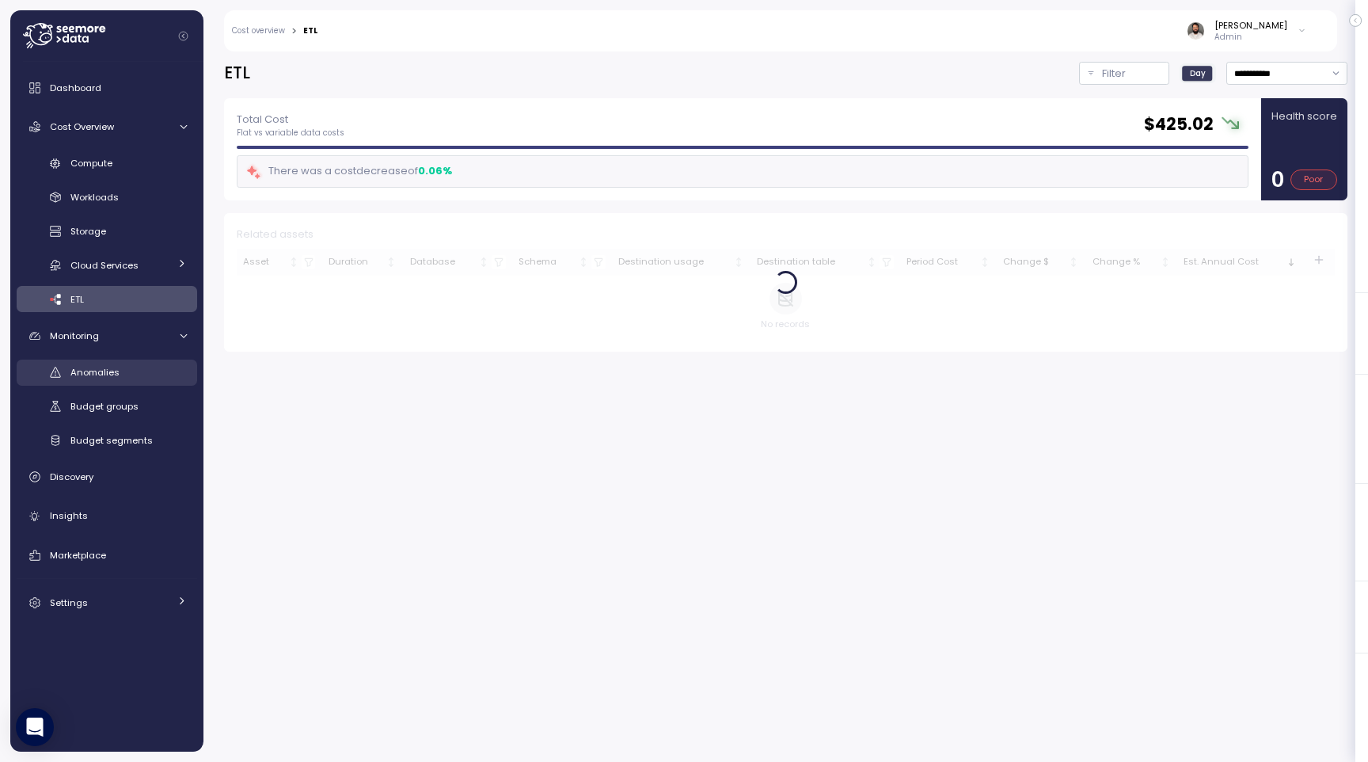
click at [152, 377] on div "Anomalies" at bounding box center [128, 372] width 116 height 16
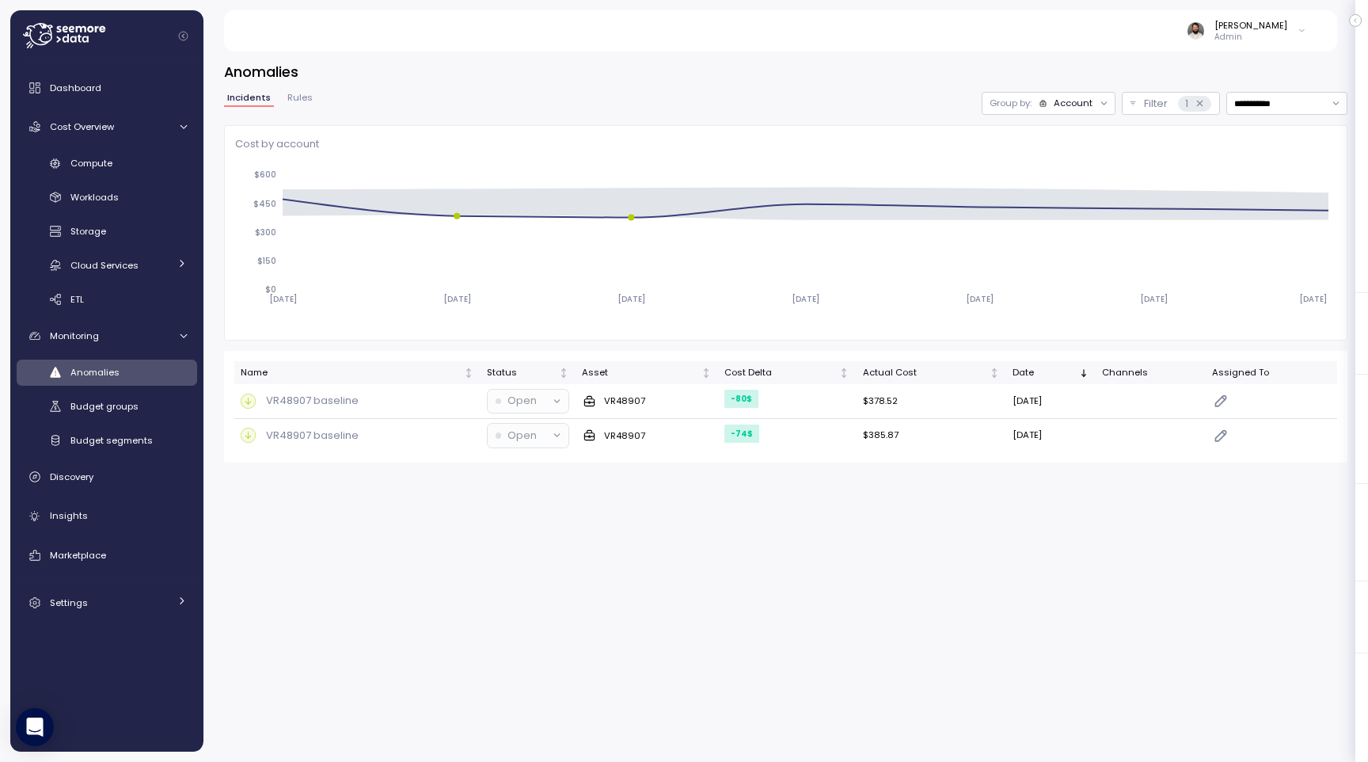
click at [1072, 101] on div "Account" at bounding box center [1073, 103] width 39 height 13
click at [1056, 155] on div "Compute unit" at bounding box center [1048, 164] width 95 height 19
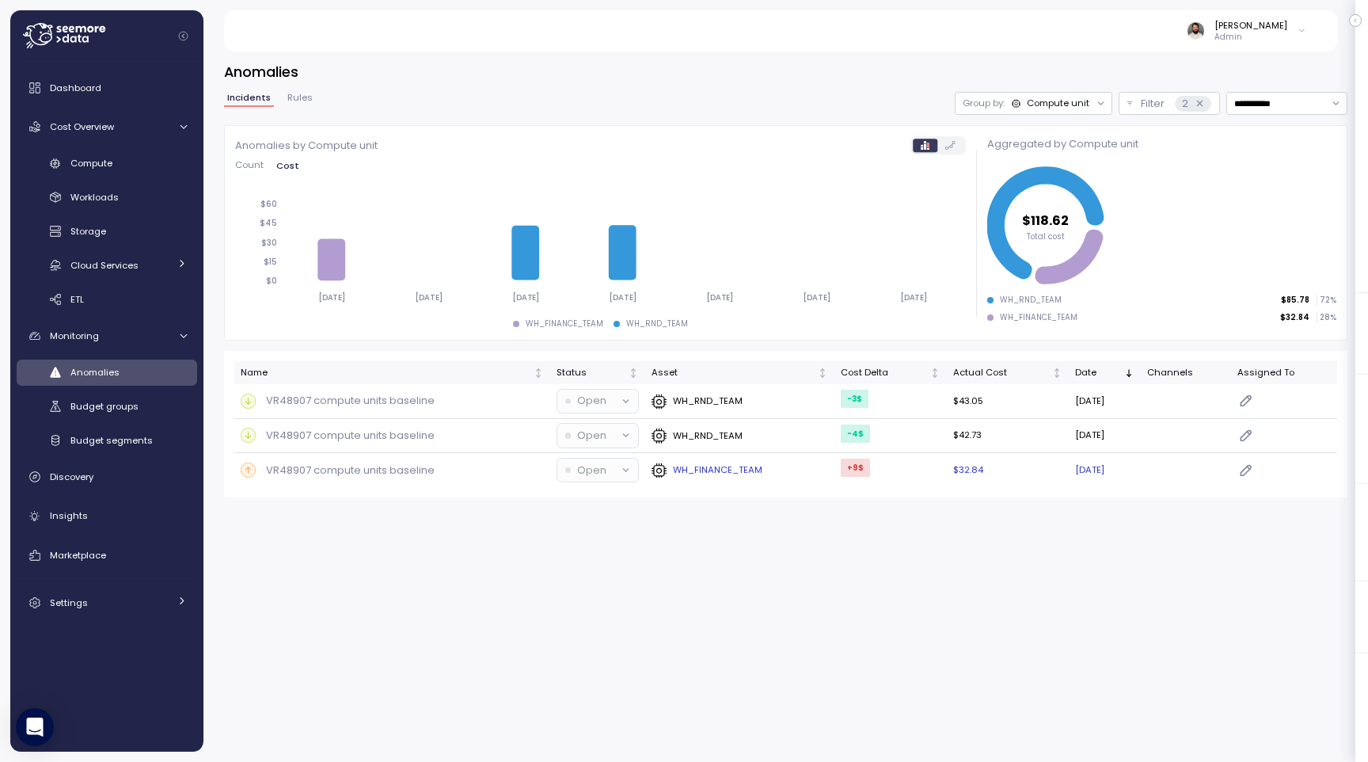
click at [608, 460] on button "Open" at bounding box center [597, 469] width 81 height 23
click at [588, 501] on p "Done" at bounding box center [593, 502] width 58 height 16
click at [594, 462] on p "Done" at bounding box center [591, 470] width 28 height 16
click at [590, 520] on p "Ignored" at bounding box center [593, 526] width 58 height 16
click at [616, 462] on div at bounding box center [626, 470] width 22 height 22
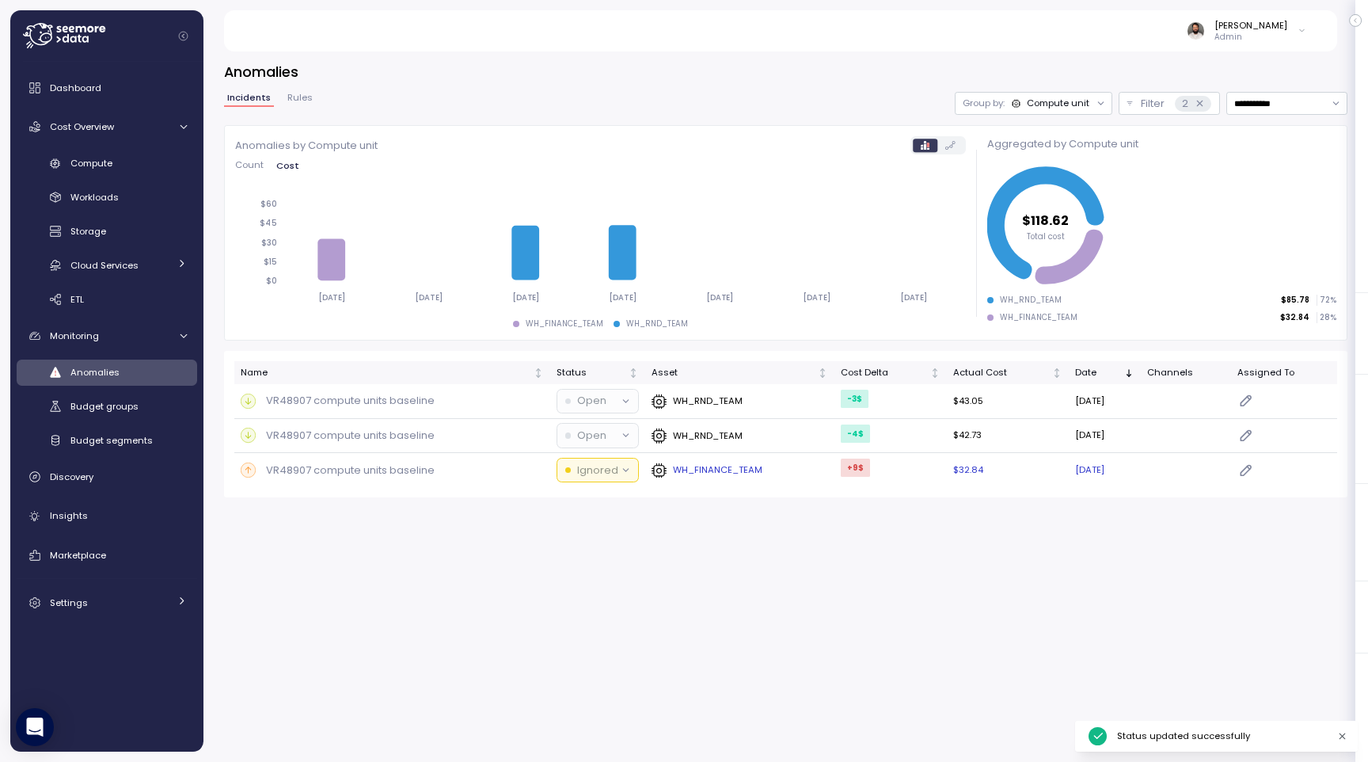
click at [621, 470] on icon at bounding box center [626, 470] width 10 height 10
click at [591, 470] on p "Ignored" at bounding box center [597, 470] width 41 height 16
click at [591, 510] on p "Open" at bounding box center [593, 502] width 58 height 16
